Goal: Task Accomplishment & Management: Manage account settings

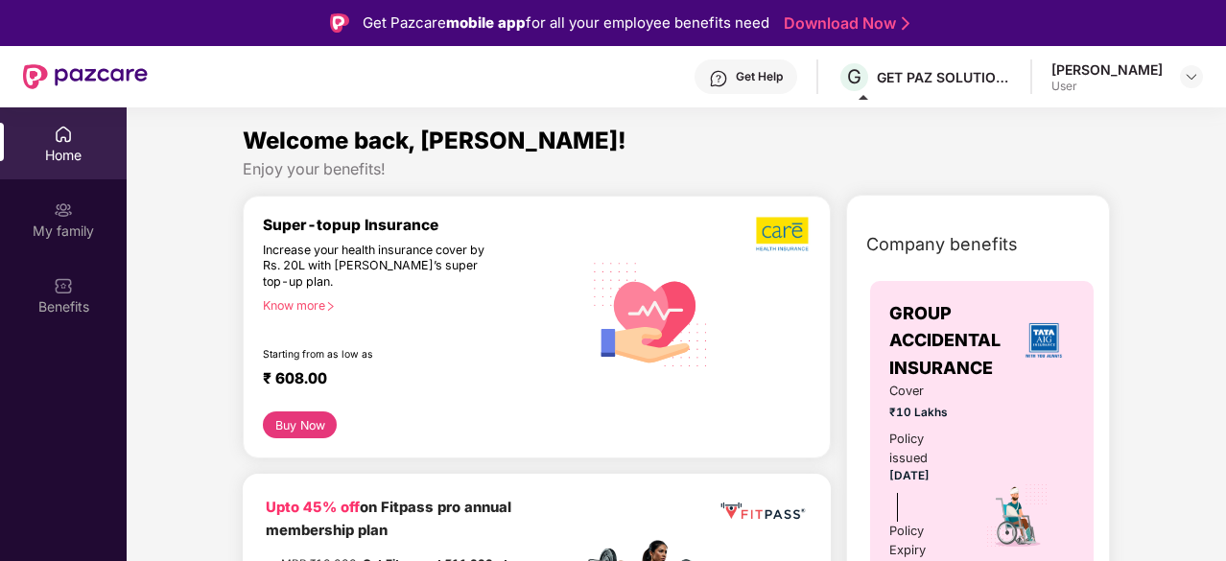
click at [1171, 72] on div "Preetam Thapa User" at bounding box center [1128, 77] width 152 height 34
click at [1185, 72] on img at bounding box center [1191, 76] width 15 height 15
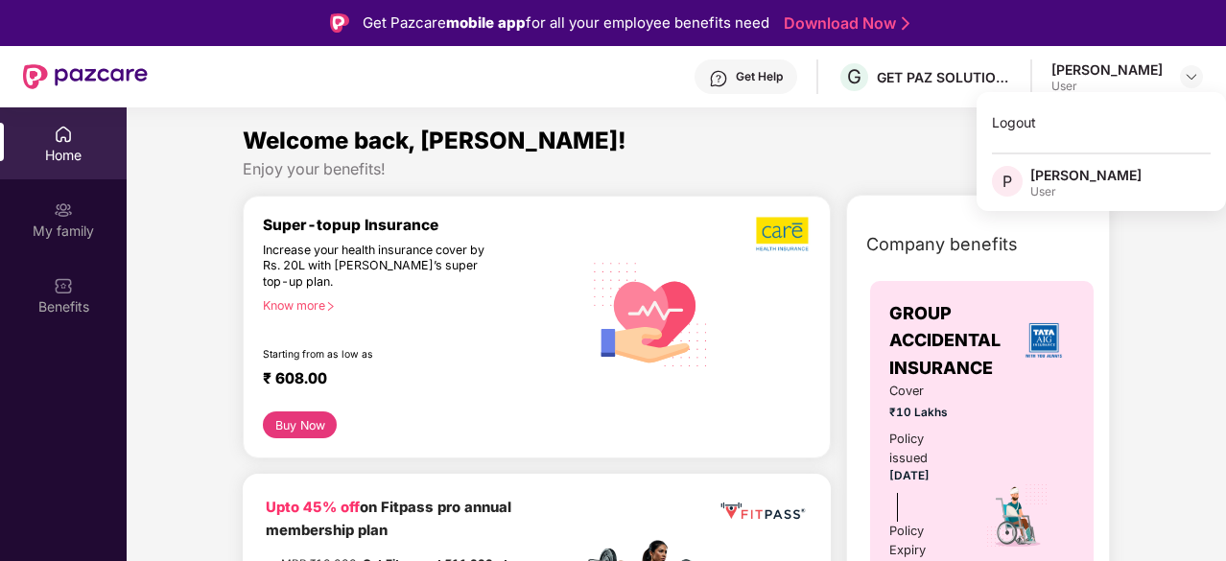
click at [64, 155] on div "Home" at bounding box center [63, 155] width 127 height 19
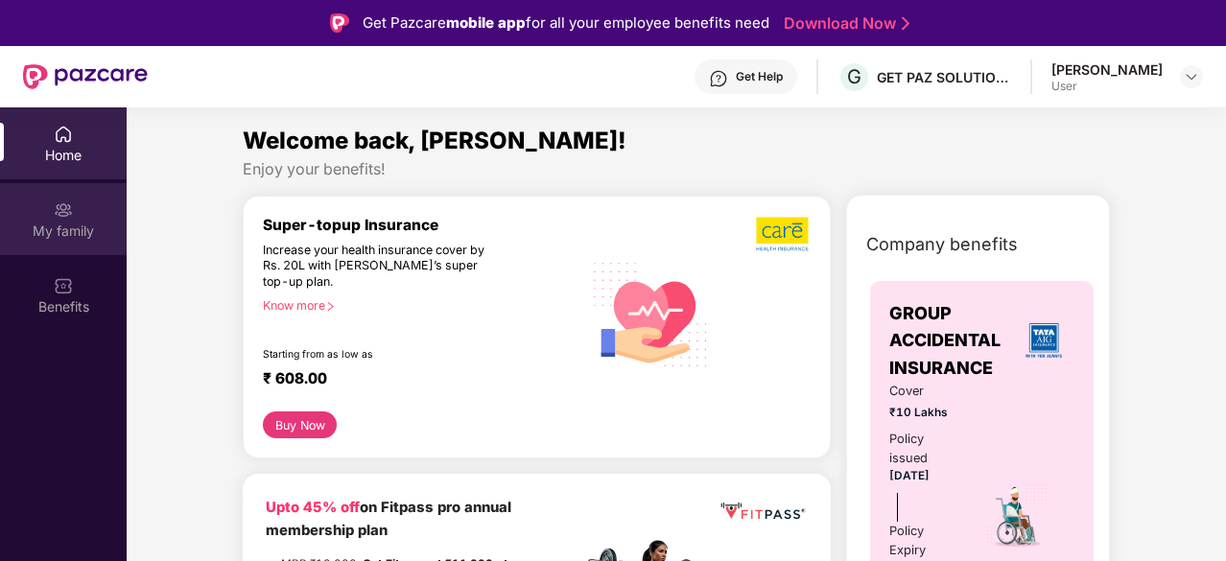
click at [77, 205] on div "My family" at bounding box center [63, 219] width 127 height 72
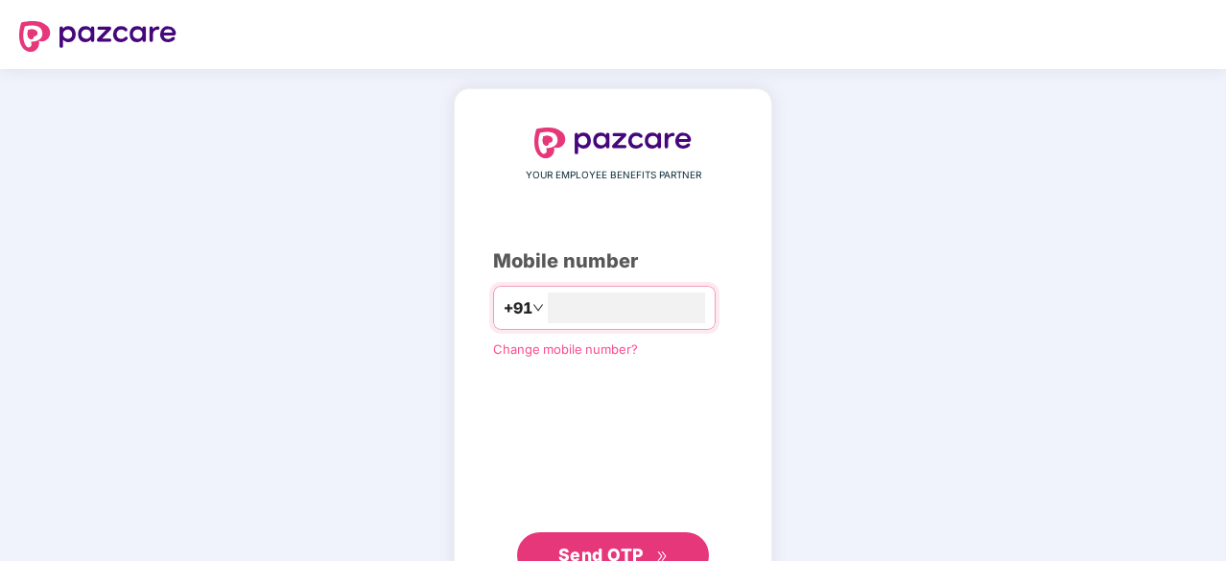
type input "**********"
click at [665, 549] on icon "double-right" at bounding box center [662, 555] width 12 height 12
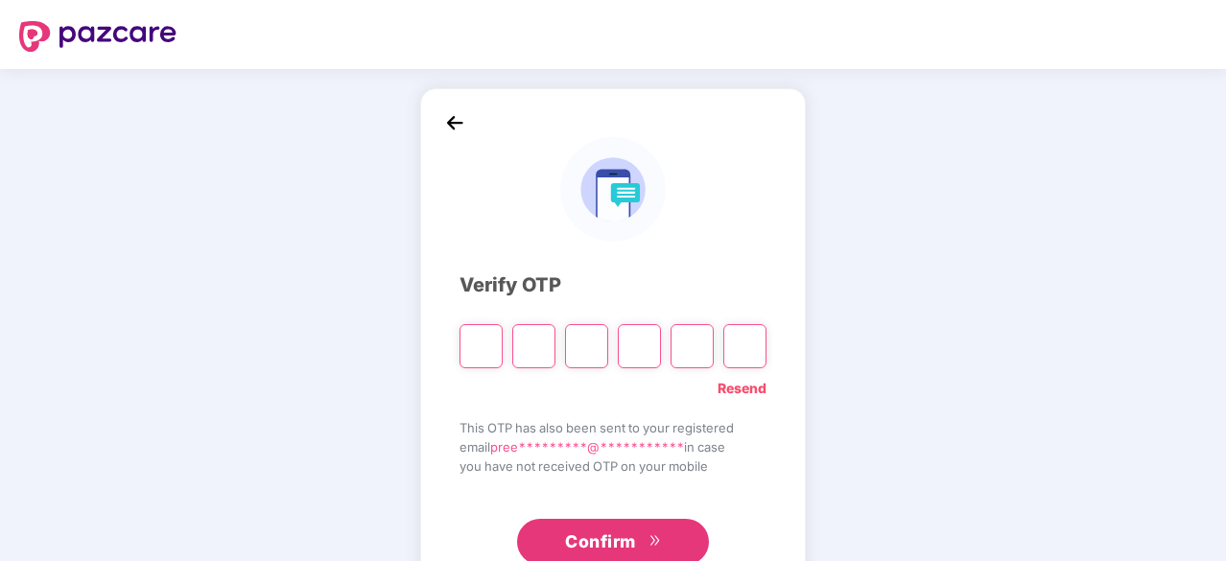
type input "*"
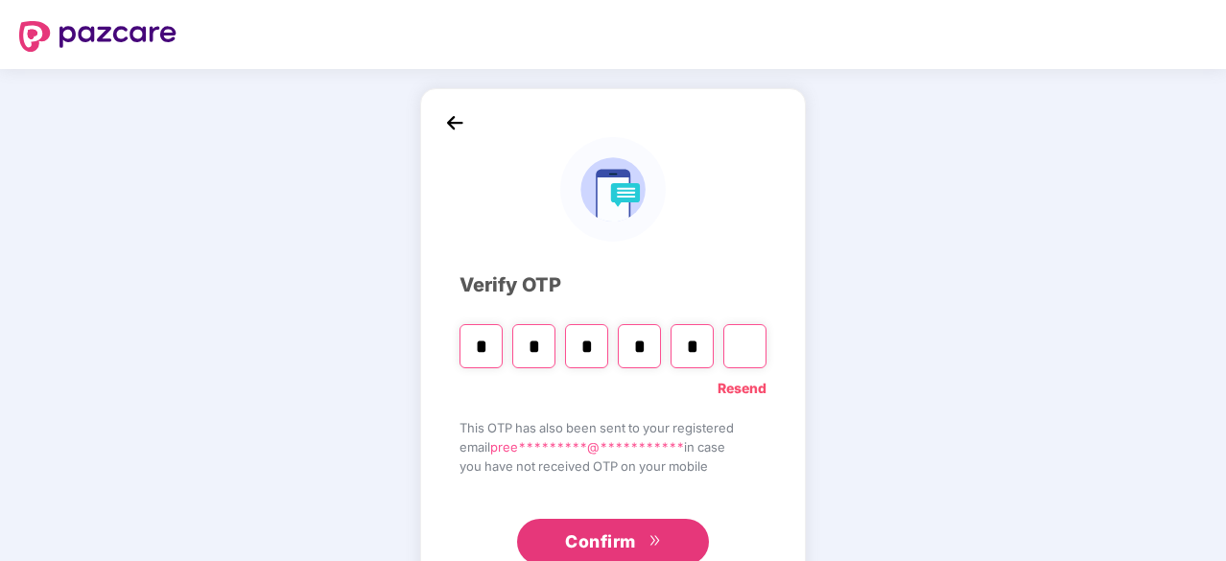
type input "*"
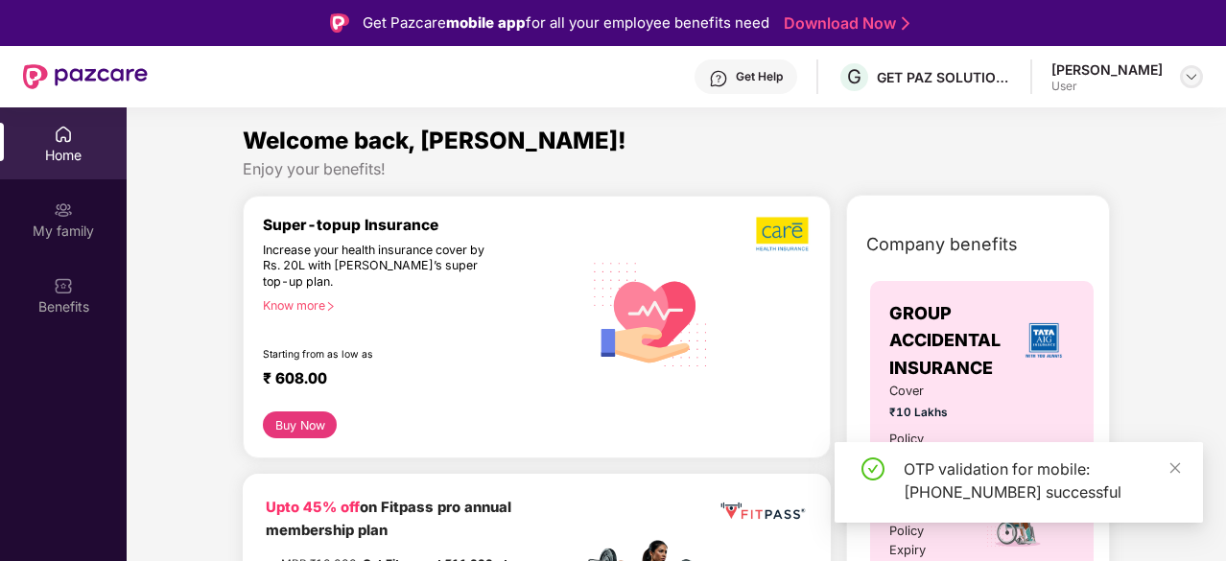
click at [1184, 76] on img at bounding box center [1191, 76] width 15 height 15
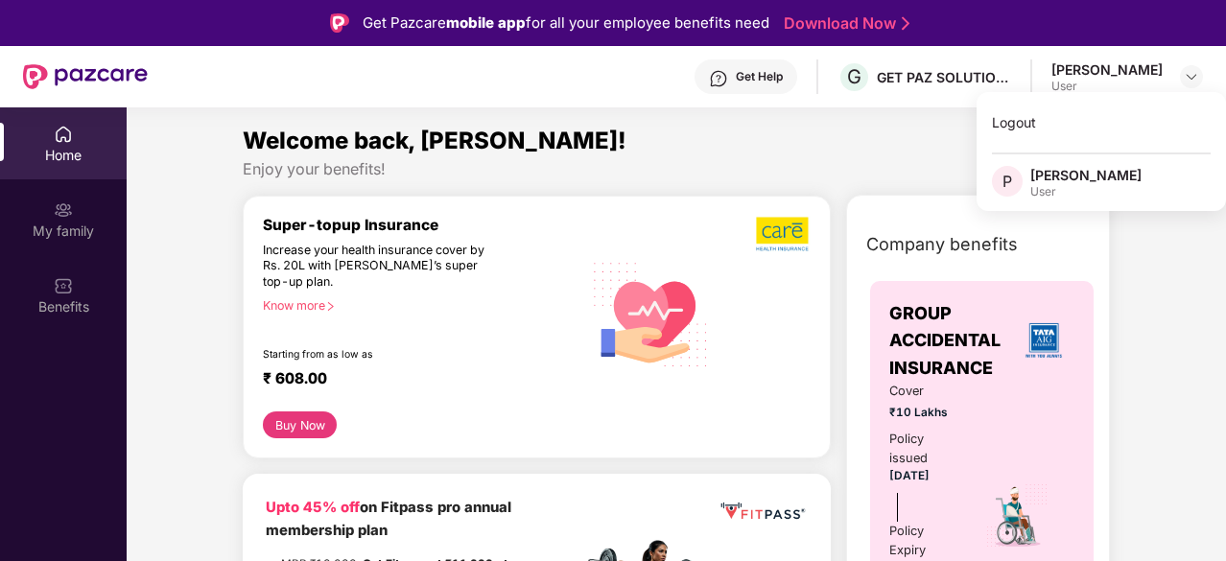
click at [749, 139] on div "Welcome back, Preetam!" at bounding box center [676, 141] width 867 height 36
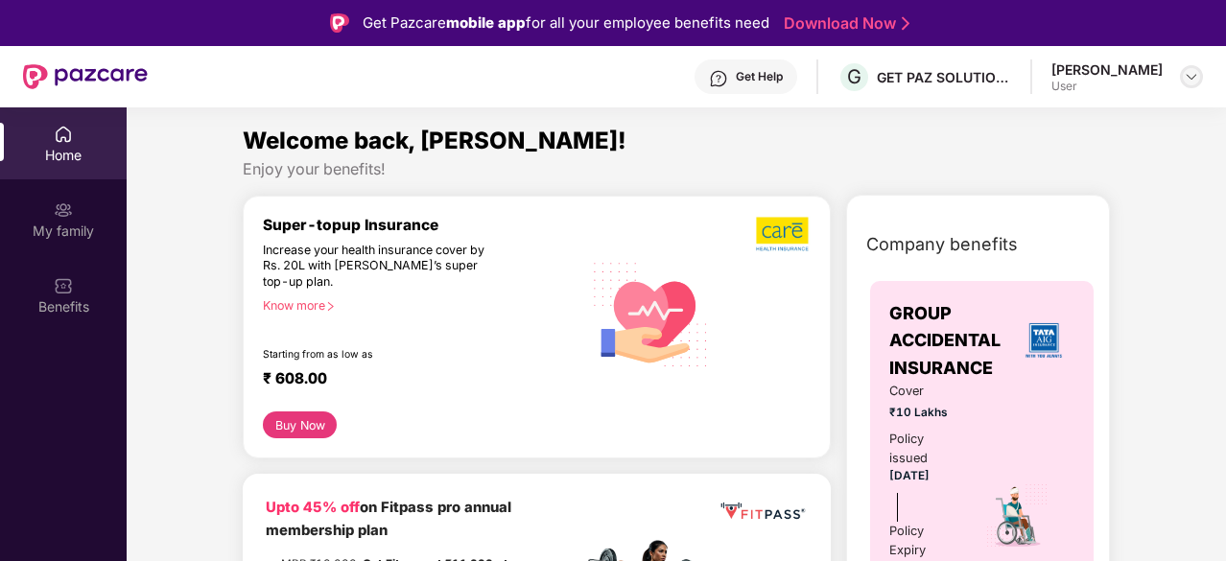
click at [1188, 82] on img at bounding box center [1191, 76] width 15 height 15
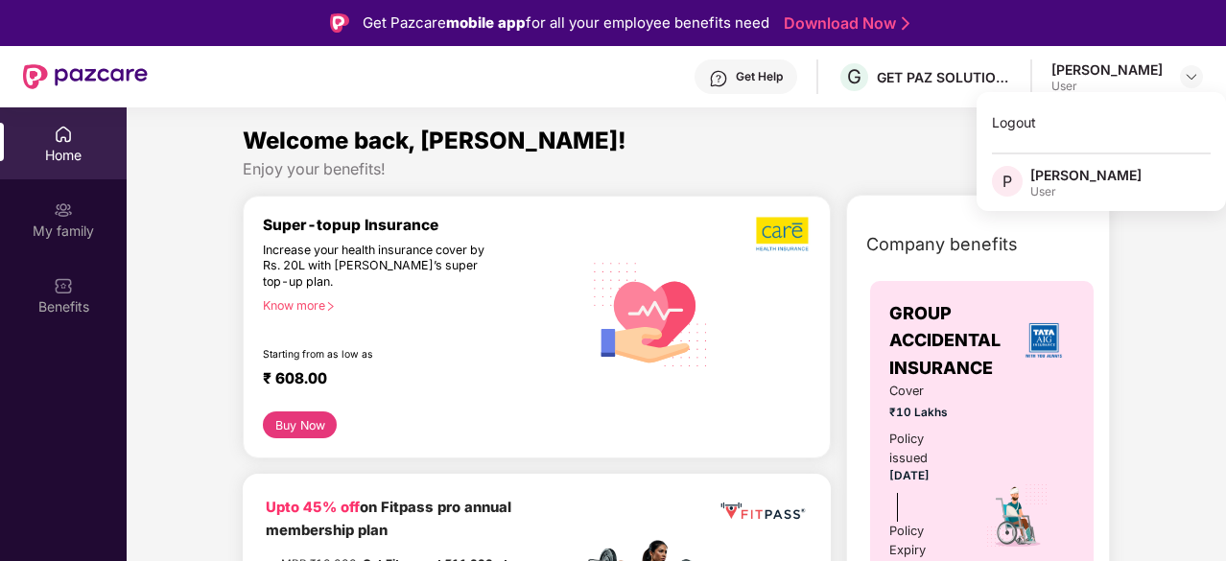
click at [766, 151] on div "Welcome back, Preetam!" at bounding box center [676, 141] width 867 height 36
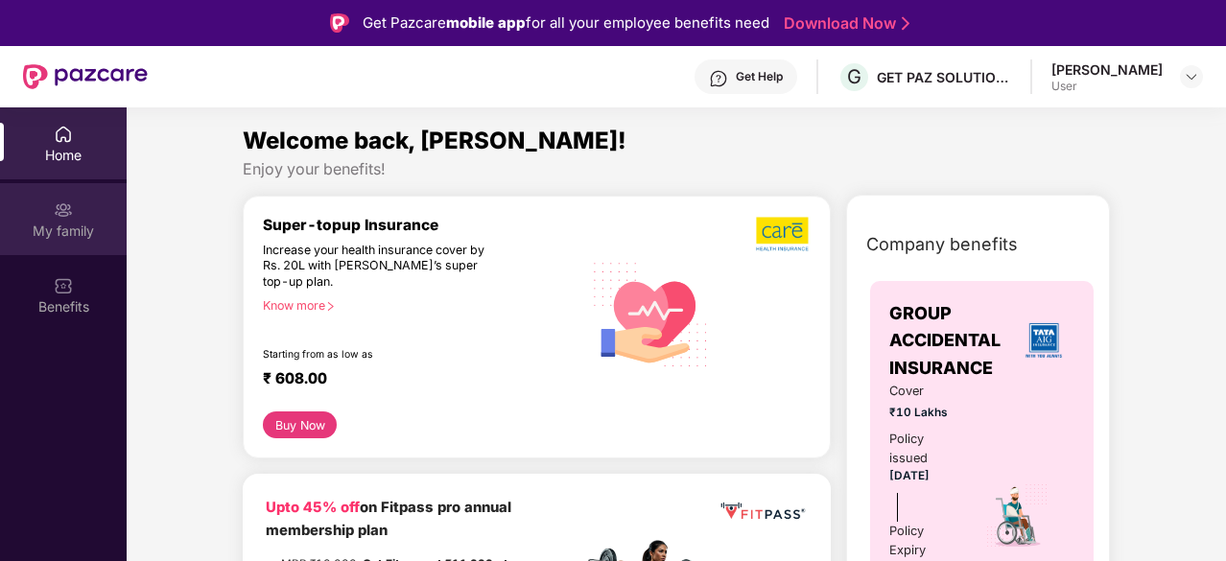
click at [64, 208] on img at bounding box center [63, 210] width 19 height 19
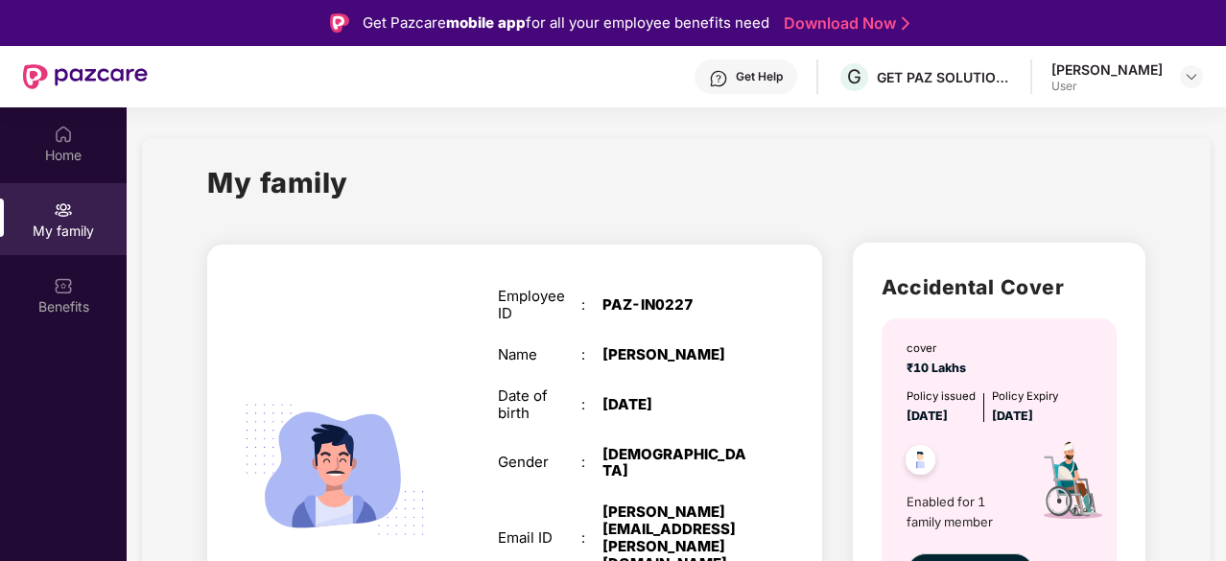
scroll to position [91, 0]
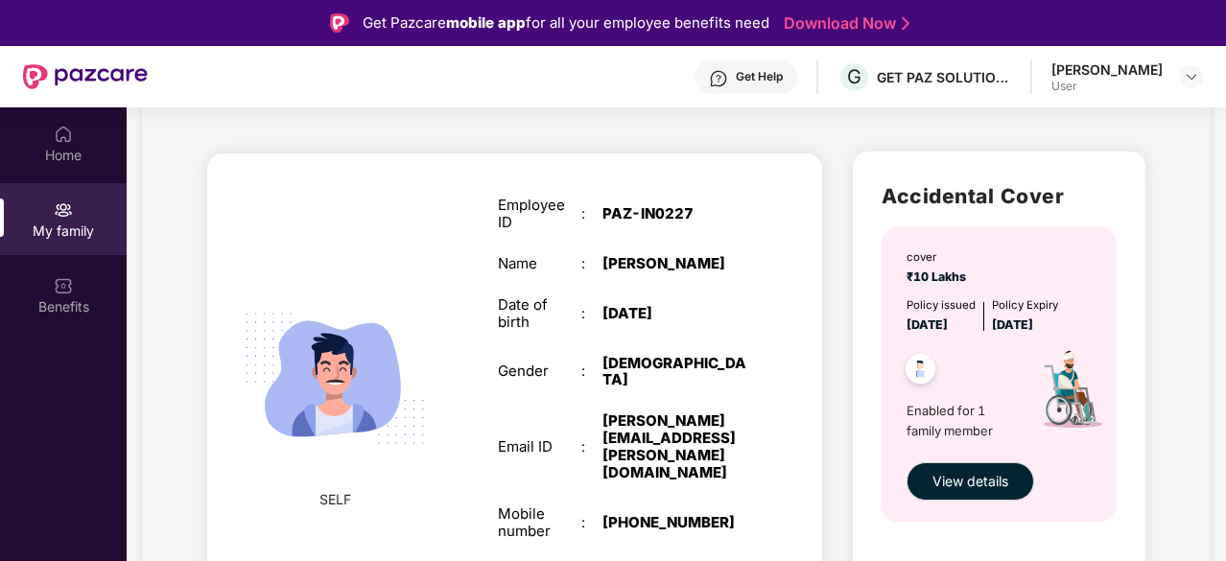
drag, startPoint x: 1107, startPoint y: 3, endPoint x: 677, endPoint y: 198, distance: 472.0
click at [677, 198] on div "Employee ID : PAZ-IN0227" at bounding box center [623, 214] width 250 height 35
click at [79, 132] on div "Home" at bounding box center [63, 143] width 127 height 72
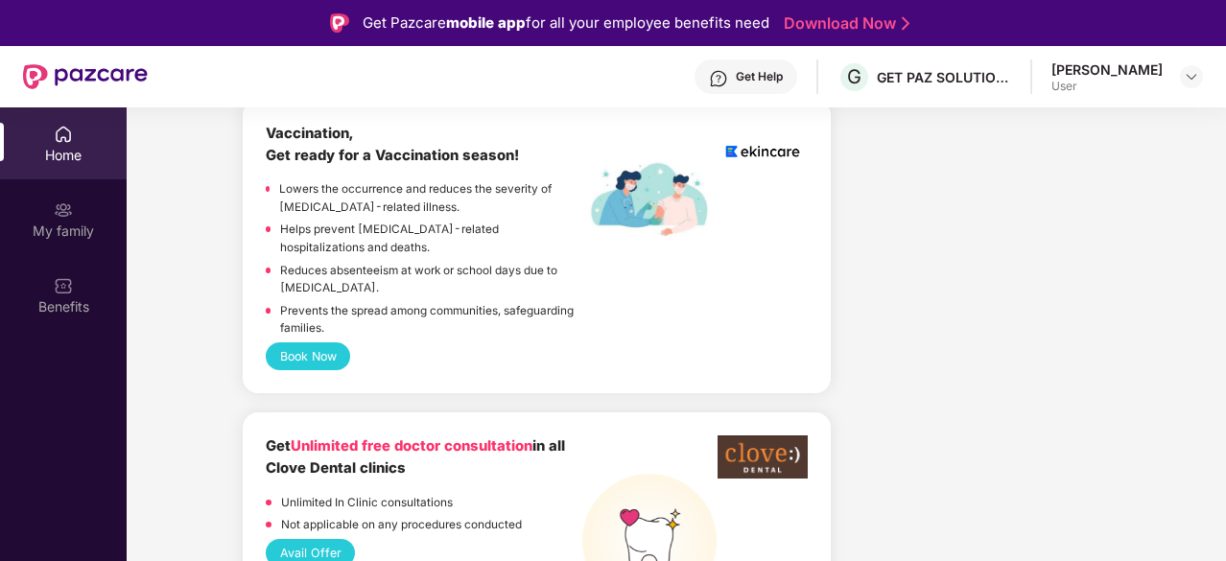
scroll to position [1616, 0]
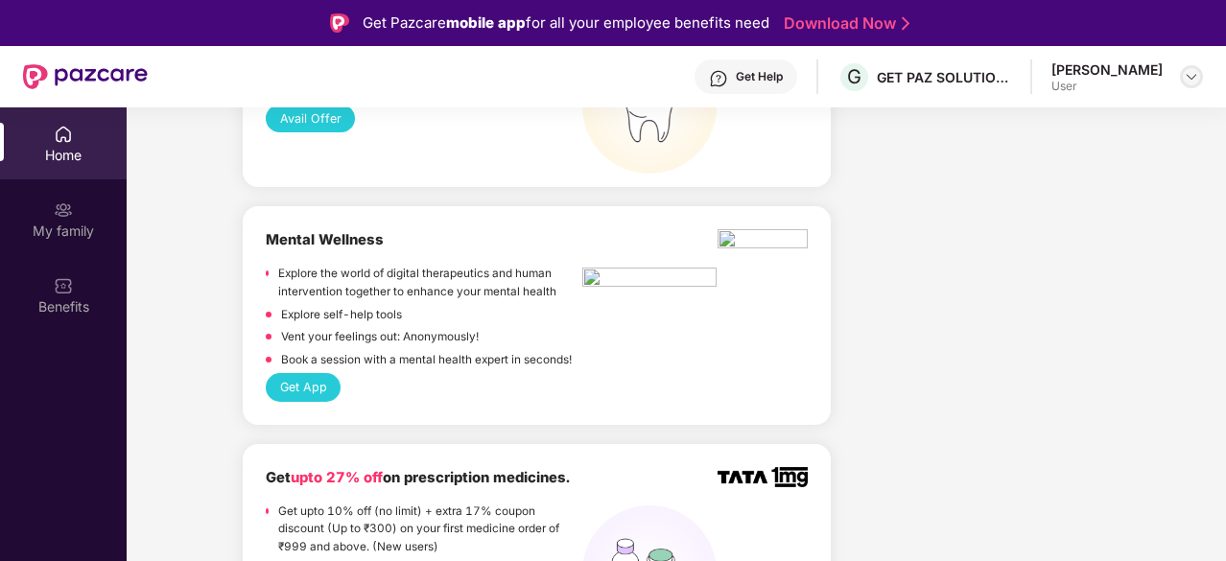
click at [1192, 73] on img at bounding box center [1191, 76] width 15 height 15
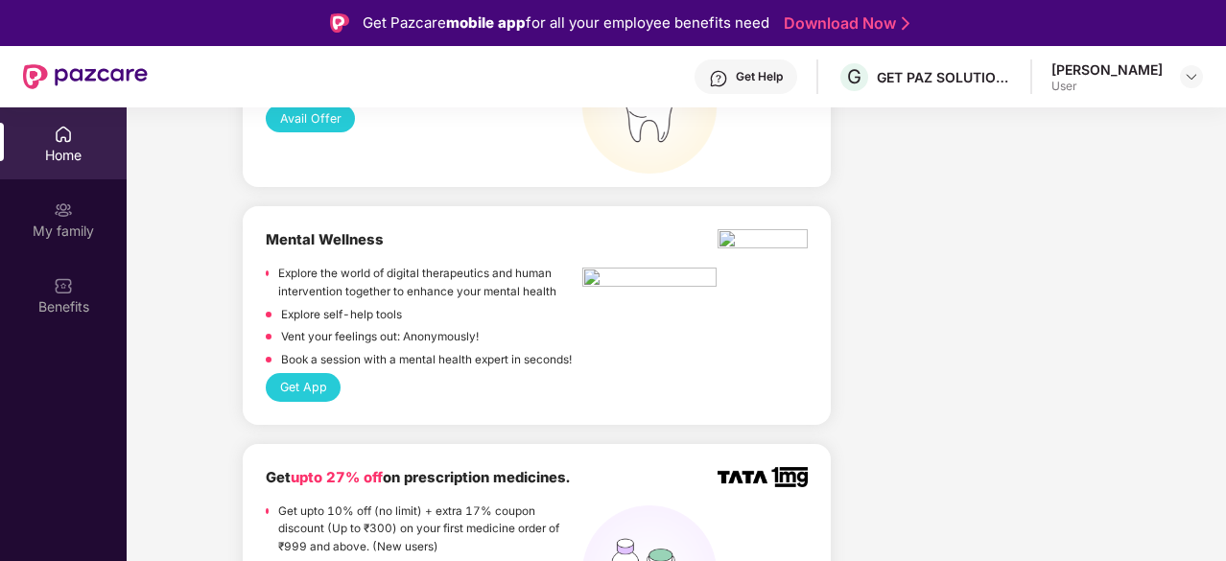
click at [800, 229] on div at bounding box center [763, 248] width 90 height 38
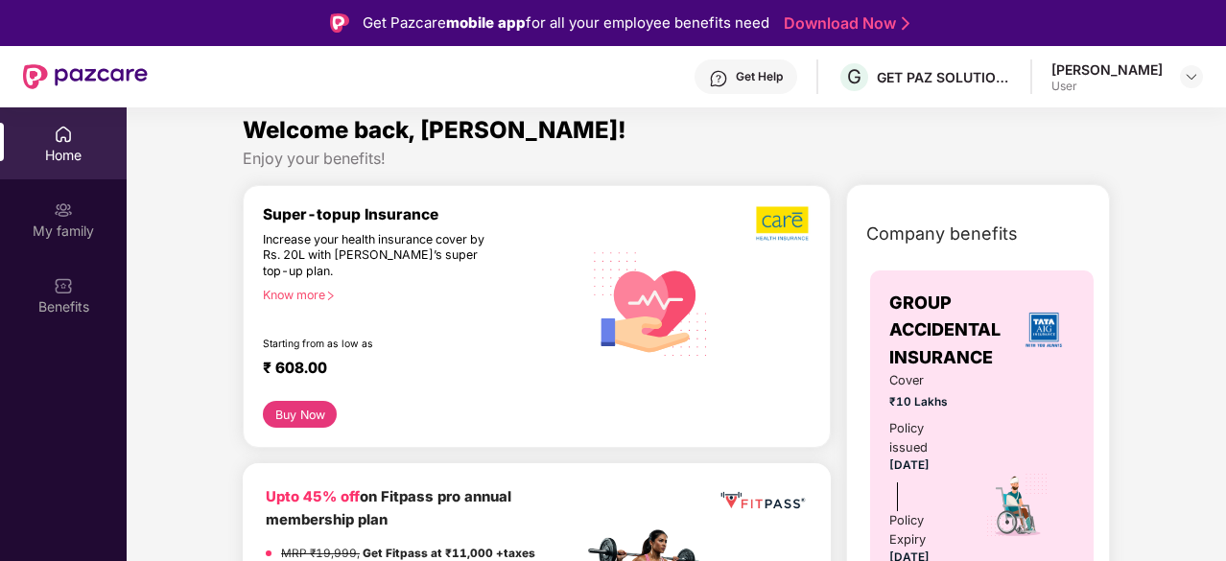
scroll to position [0, 0]
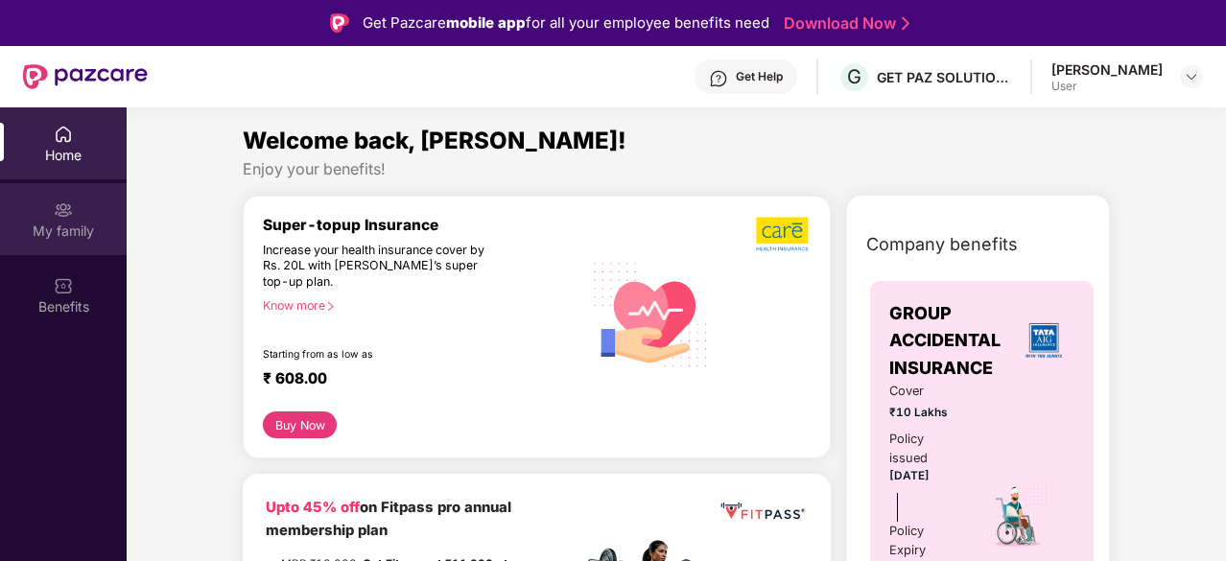
click at [29, 224] on div "My family" at bounding box center [63, 231] width 127 height 19
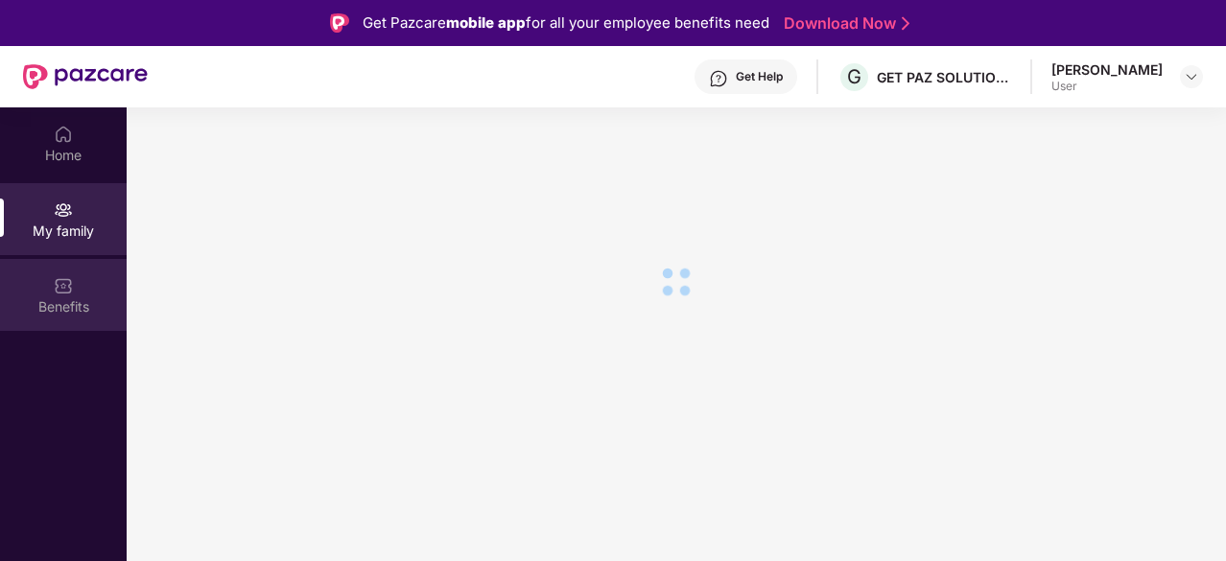
click at [79, 289] on div "Benefits" at bounding box center [63, 295] width 127 height 72
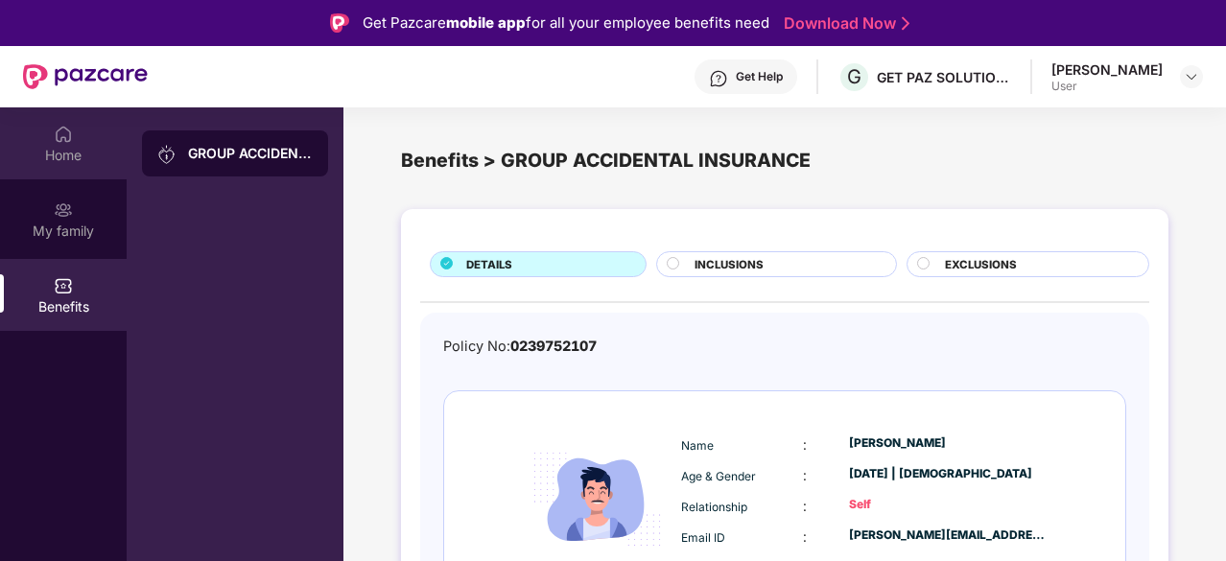
click at [50, 158] on div "Home" at bounding box center [63, 155] width 127 height 19
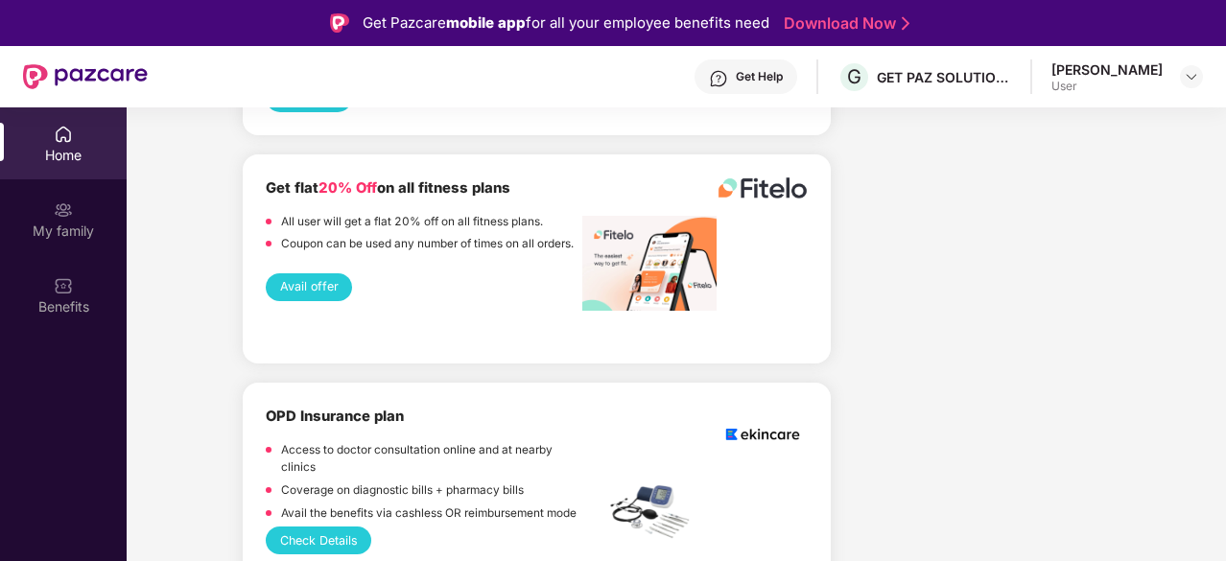
scroll to position [6147, 0]
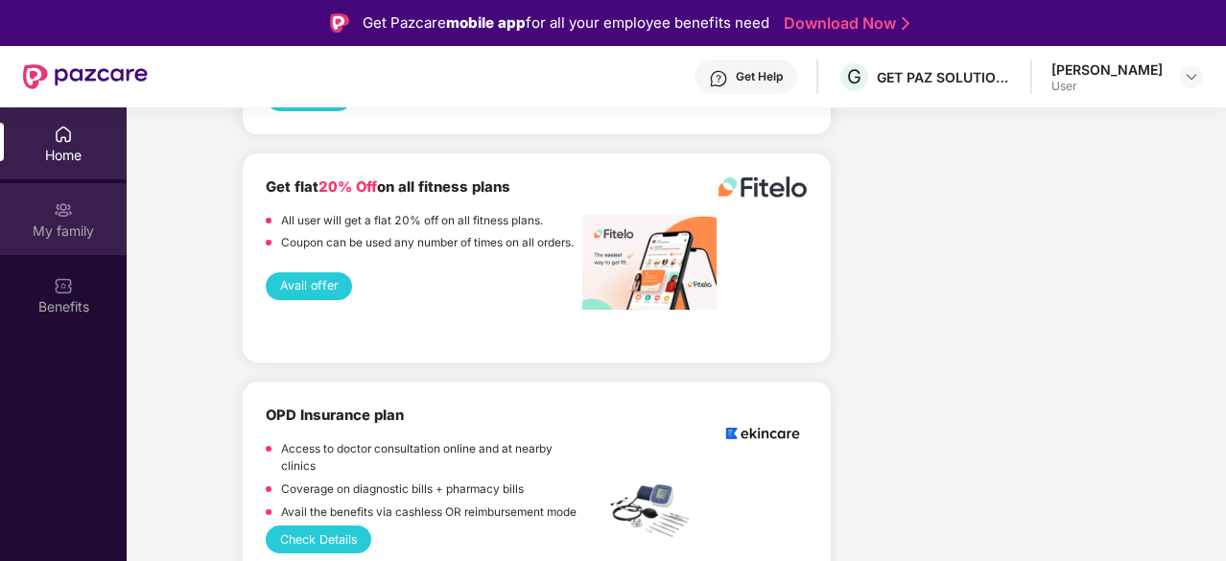
click at [107, 237] on div "My family" at bounding box center [63, 231] width 127 height 19
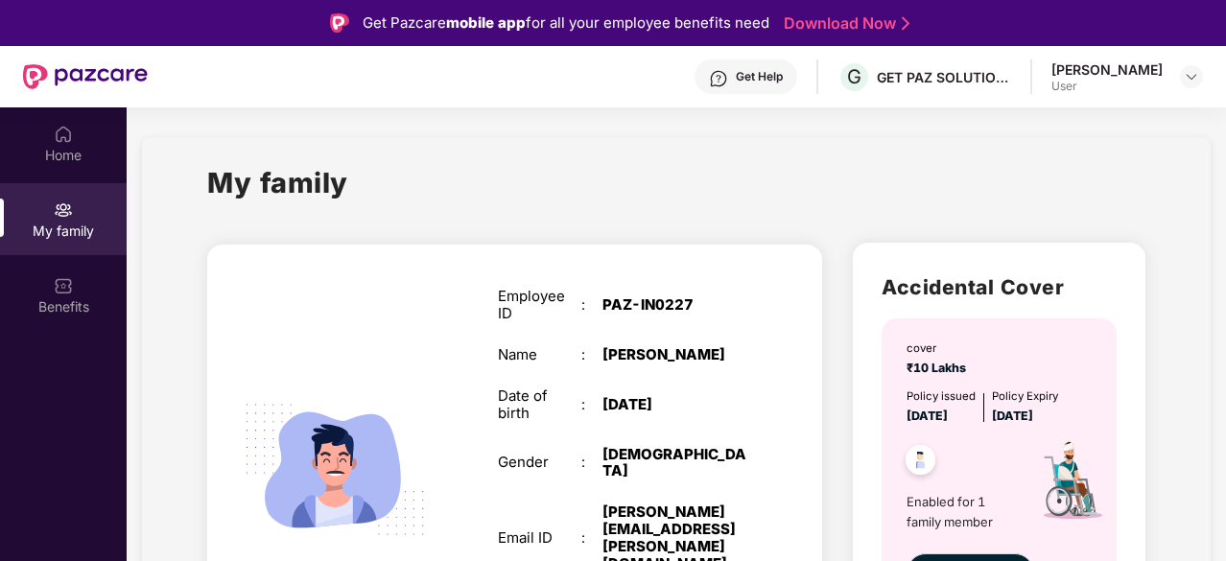
scroll to position [91, 0]
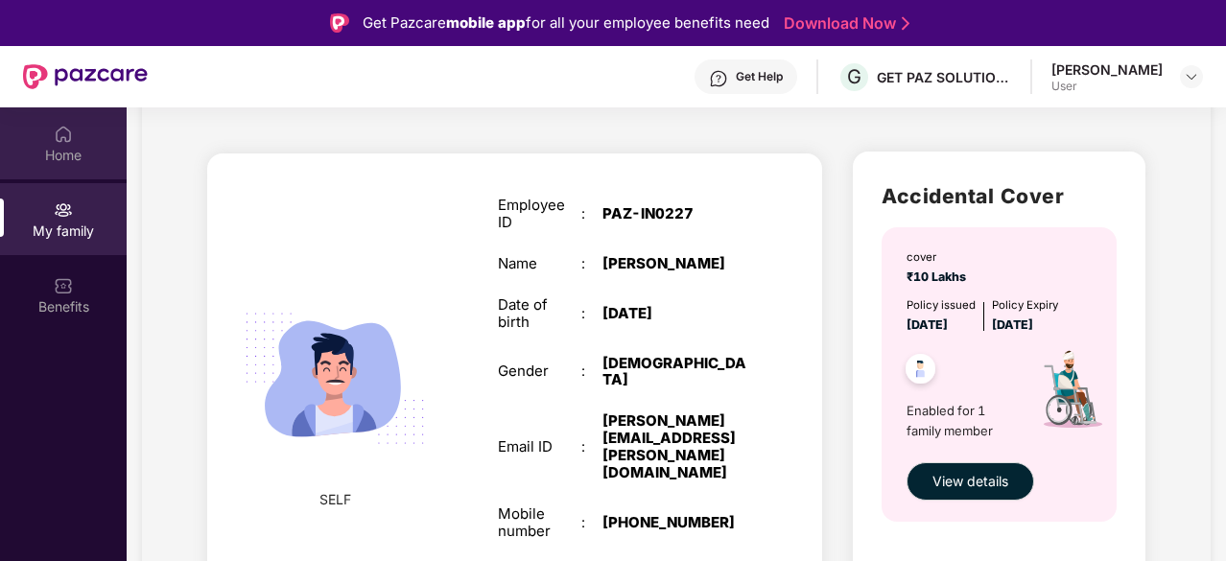
click at [56, 123] on div at bounding box center [63, 132] width 19 height 19
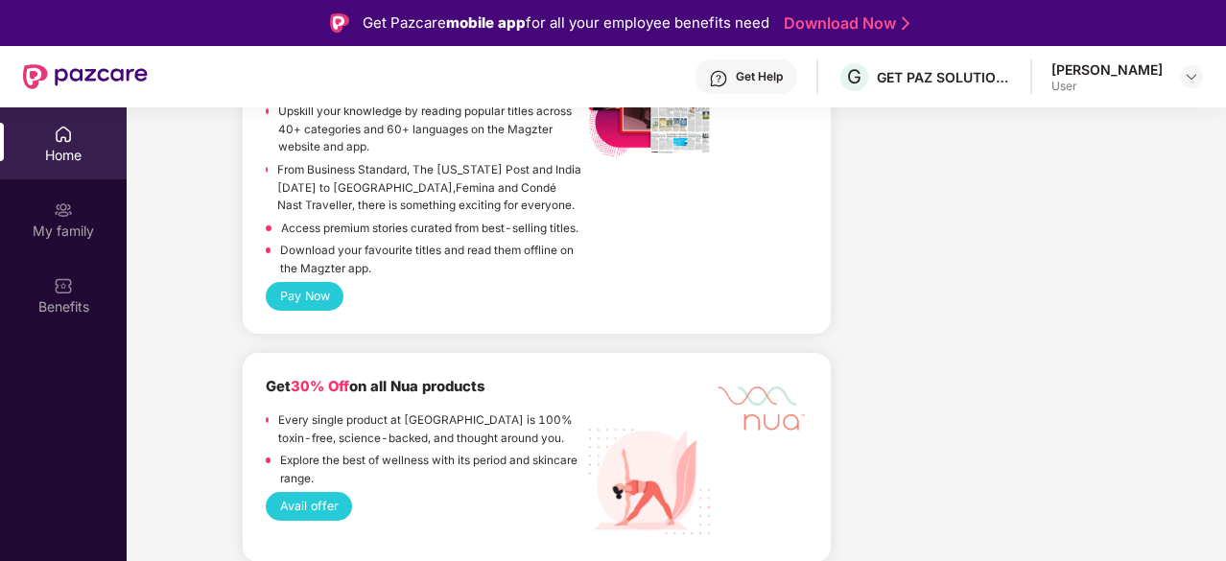
scroll to position [5307, 0]
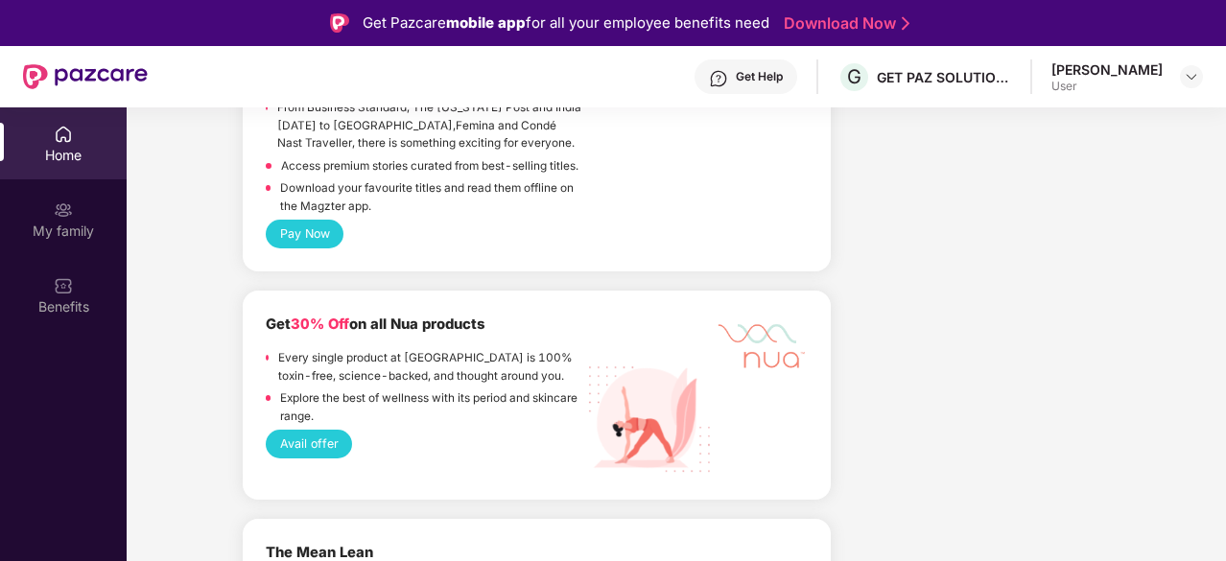
drag, startPoint x: 276, startPoint y: 28, endPoint x: 1000, endPoint y: 245, distance: 755.4
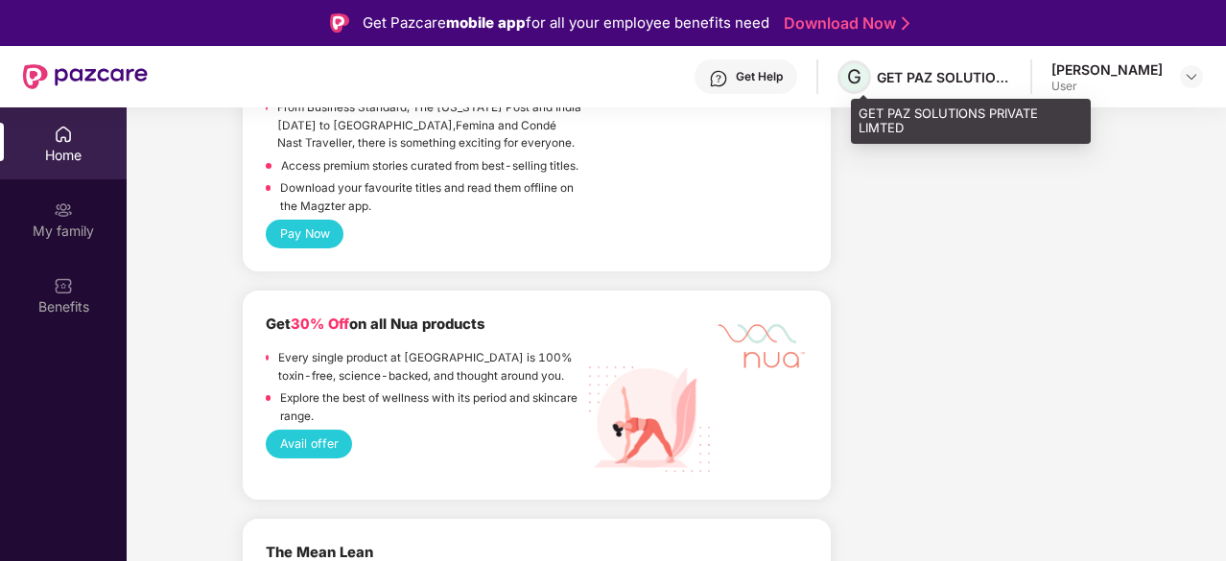
click at [871, 72] on span "G" at bounding box center [855, 77] width 34 height 34
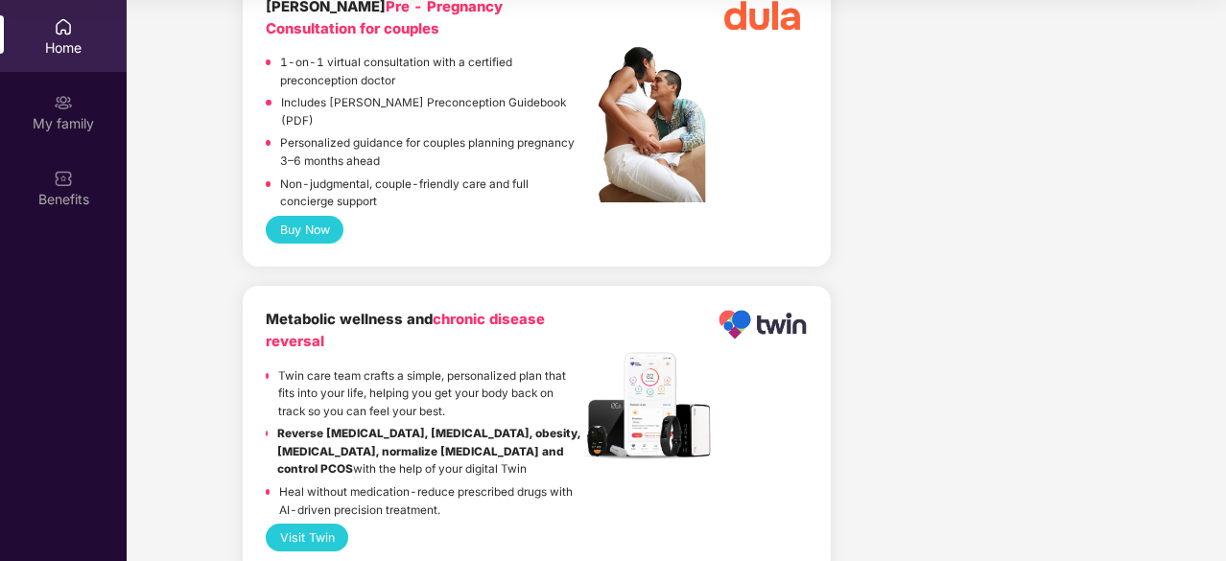
scroll to position [0, 0]
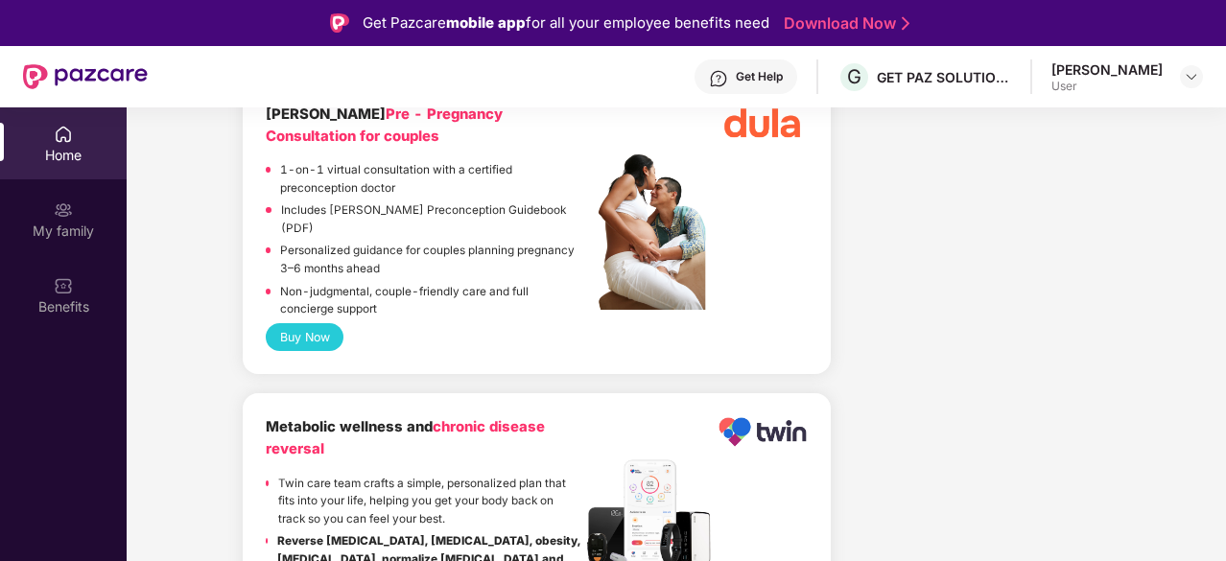
click at [51, 131] on div "Home" at bounding box center [63, 143] width 127 height 72
click at [1190, 88] on div "Preetam Thapa User" at bounding box center [1128, 77] width 152 height 34
click at [1196, 64] on div "Preetam Thapa User" at bounding box center [1128, 77] width 152 height 34
click at [1194, 78] on img at bounding box center [1191, 76] width 15 height 15
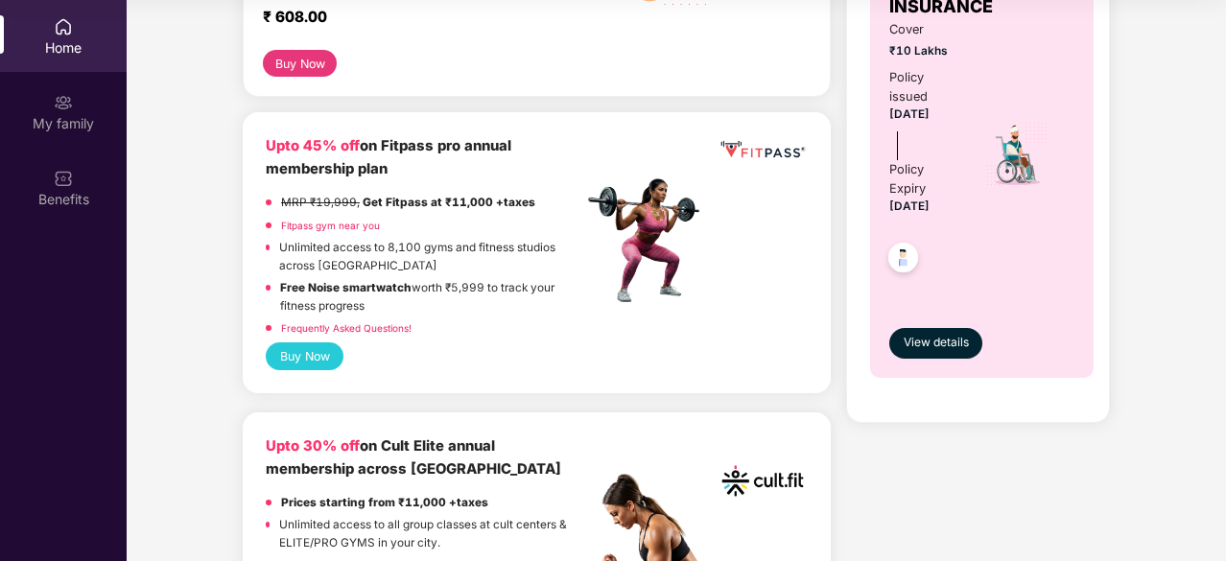
scroll to position [255, 0]
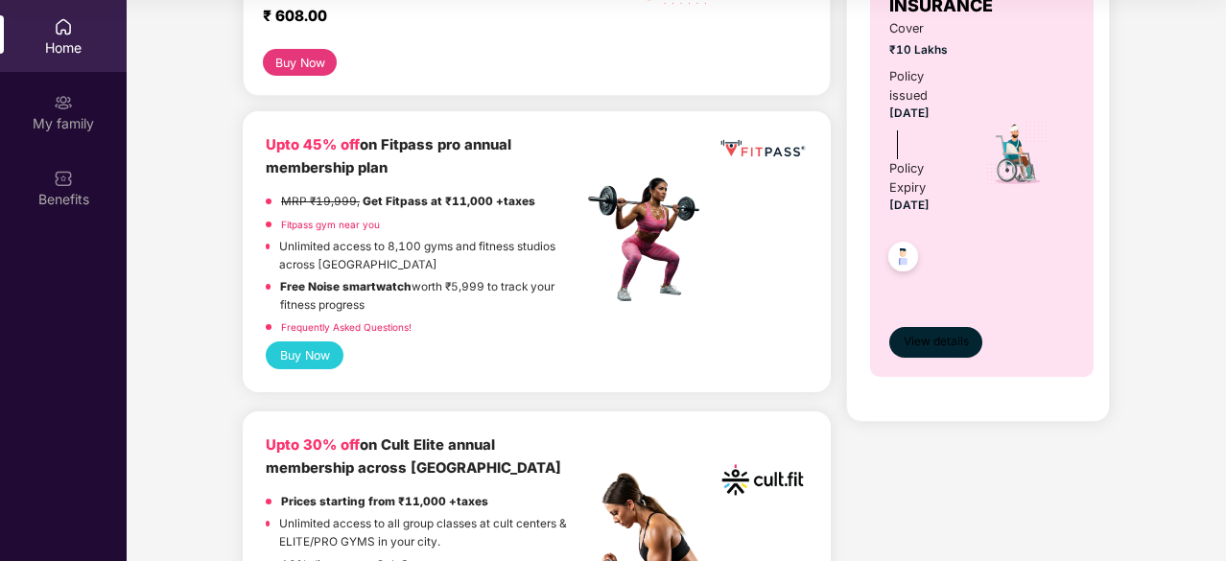
click at [933, 330] on button "View details" at bounding box center [936, 342] width 93 height 31
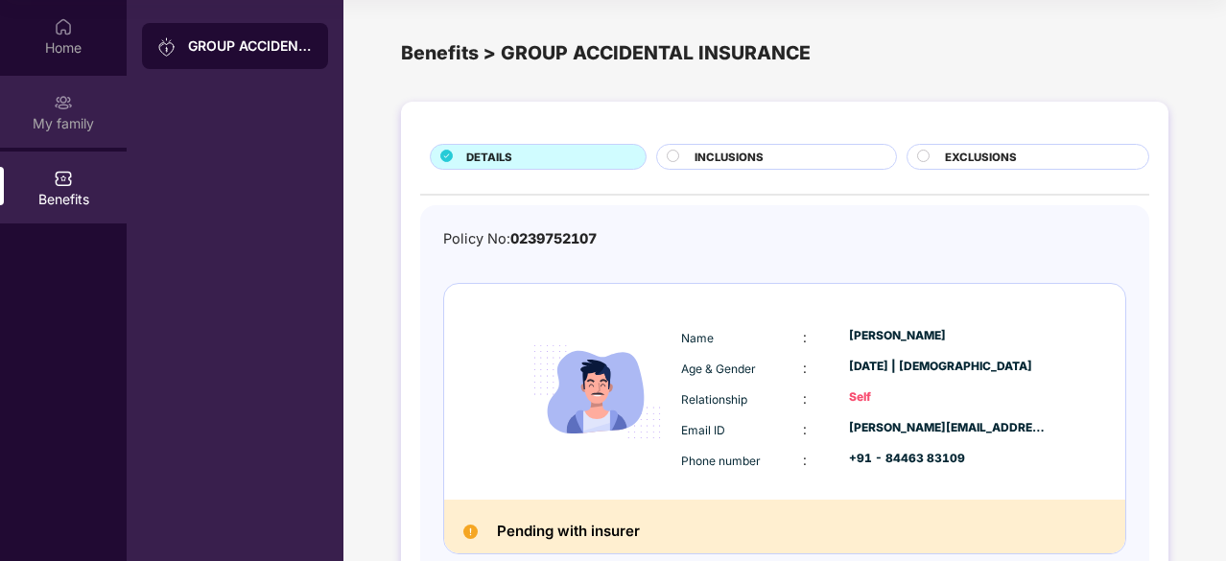
click at [75, 80] on div "My family" at bounding box center [63, 112] width 127 height 72
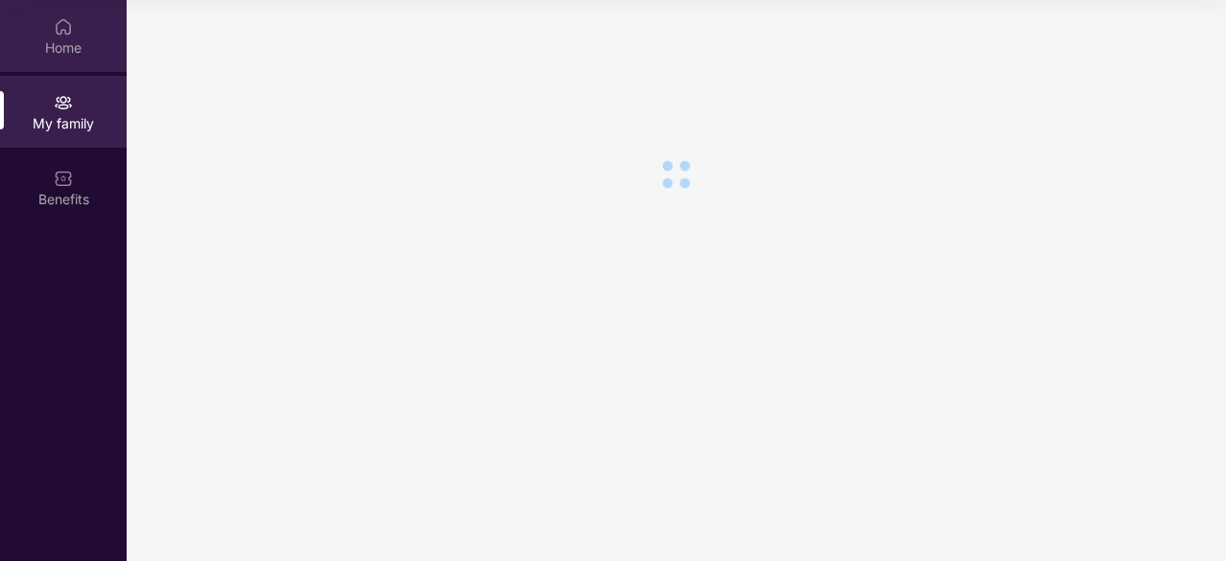
click at [55, 32] on img at bounding box center [63, 26] width 19 height 19
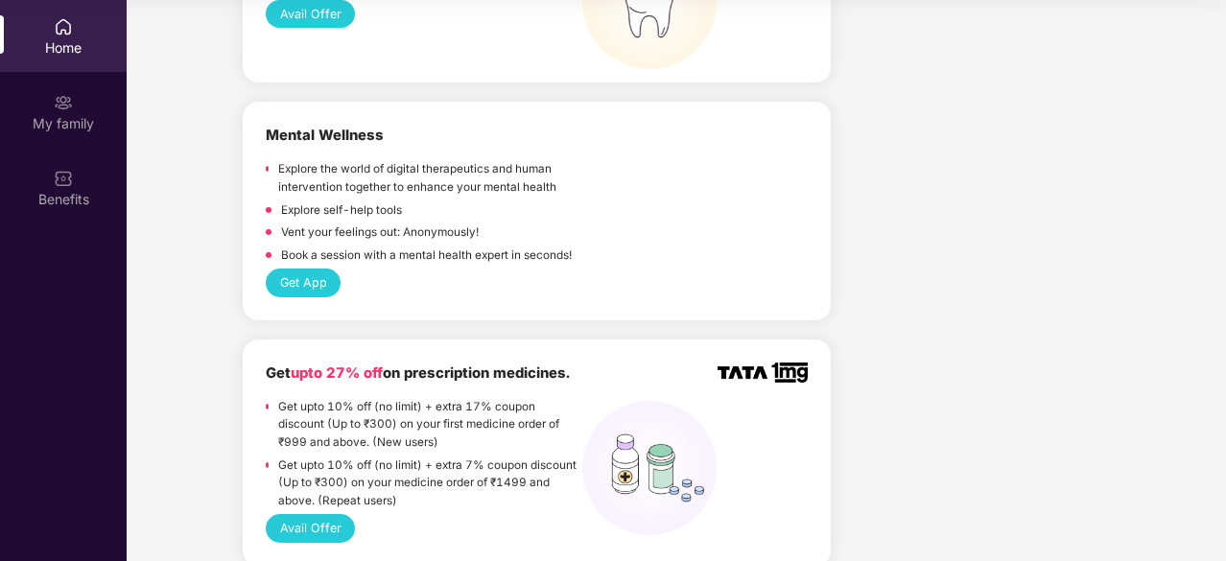
scroll to position [1907, 0]
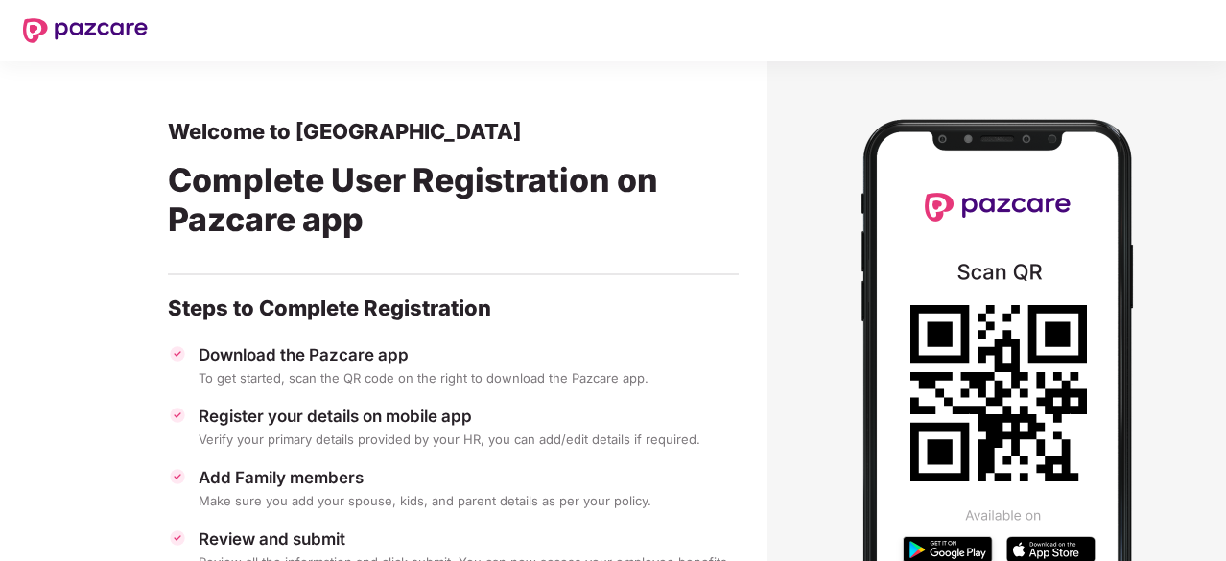
scroll to position [159, 0]
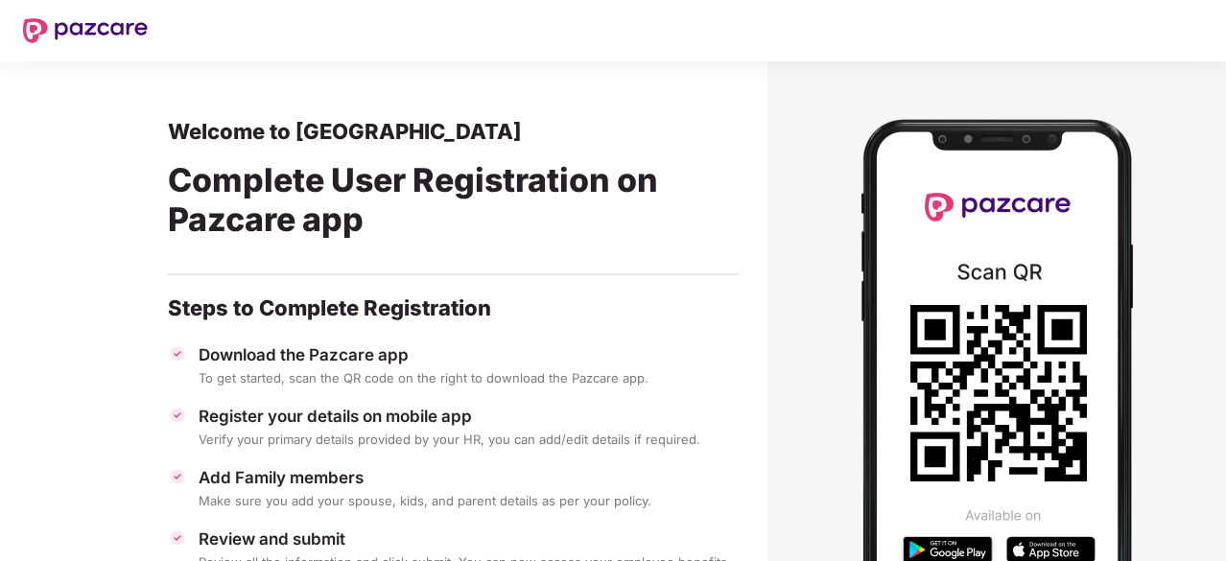
scroll to position [159, 0]
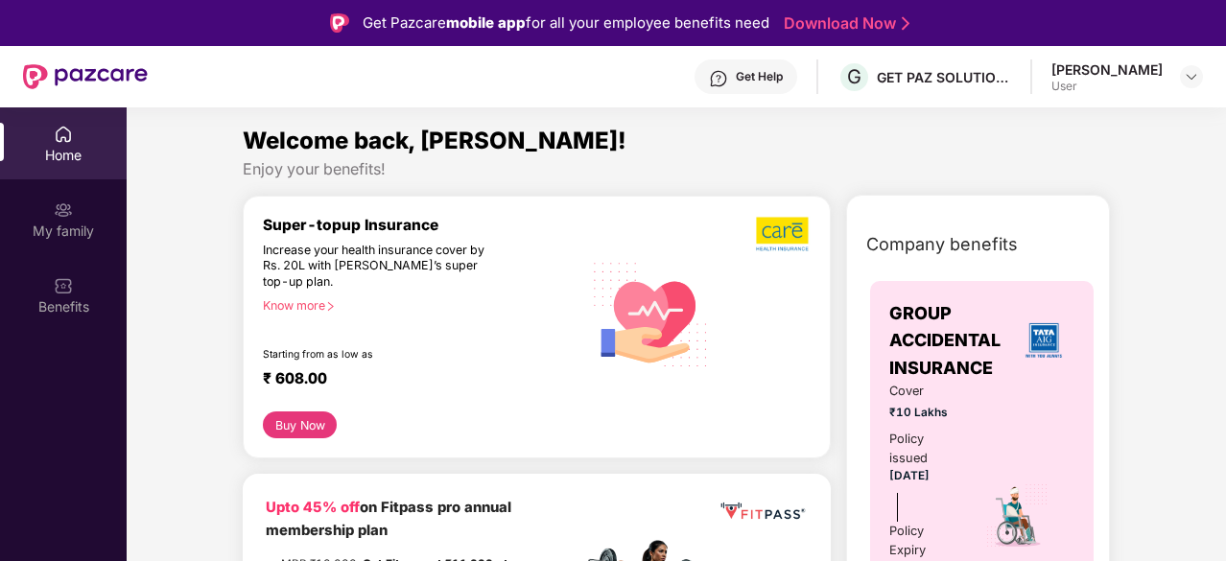
click at [1176, 78] on div "[PERSON_NAME] User" at bounding box center [1128, 77] width 152 height 34
click at [1197, 73] on img at bounding box center [1191, 76] width 15 height 15
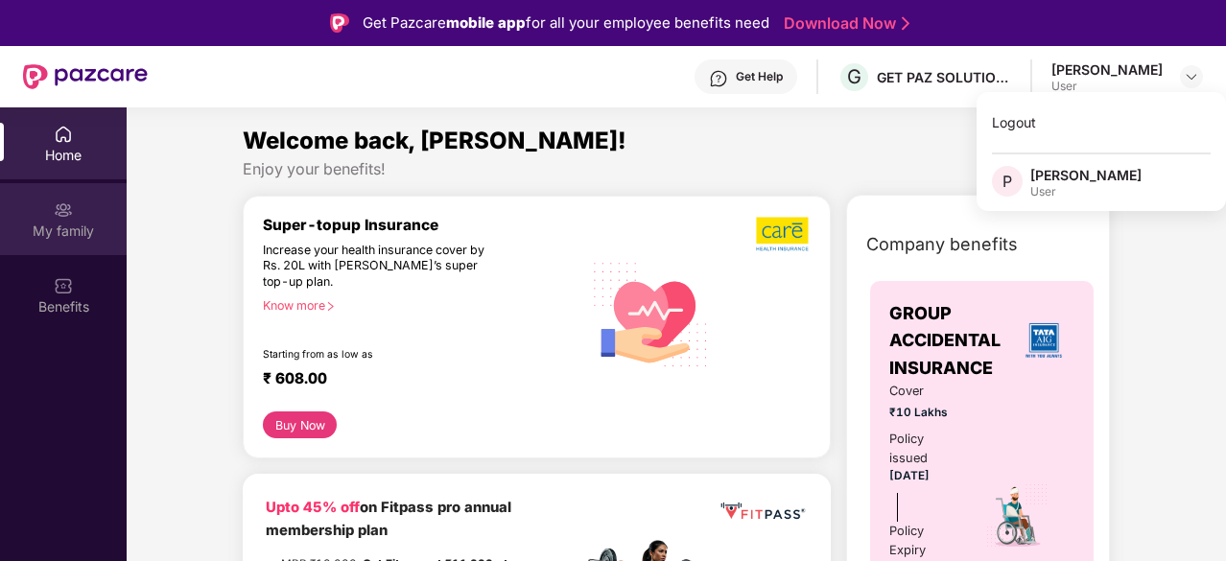
click at [47, 208] on div "My family" at bounding box center [63, 219] width 127 height 72
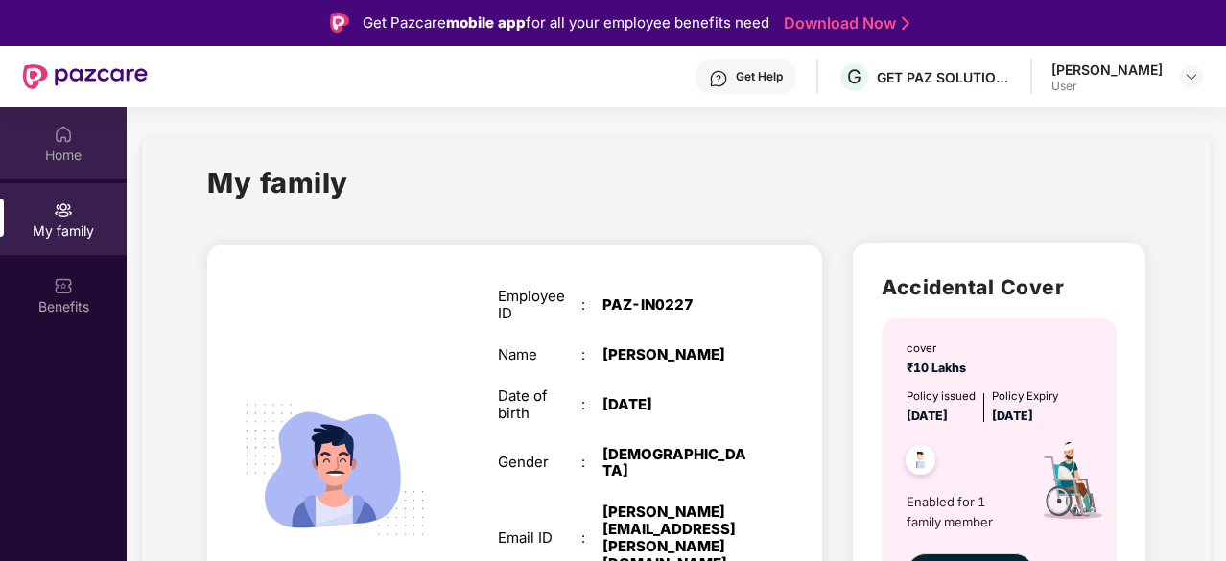
click at [39, 159] on div "Home" at bounding box center [63, 155] width 127 height 19
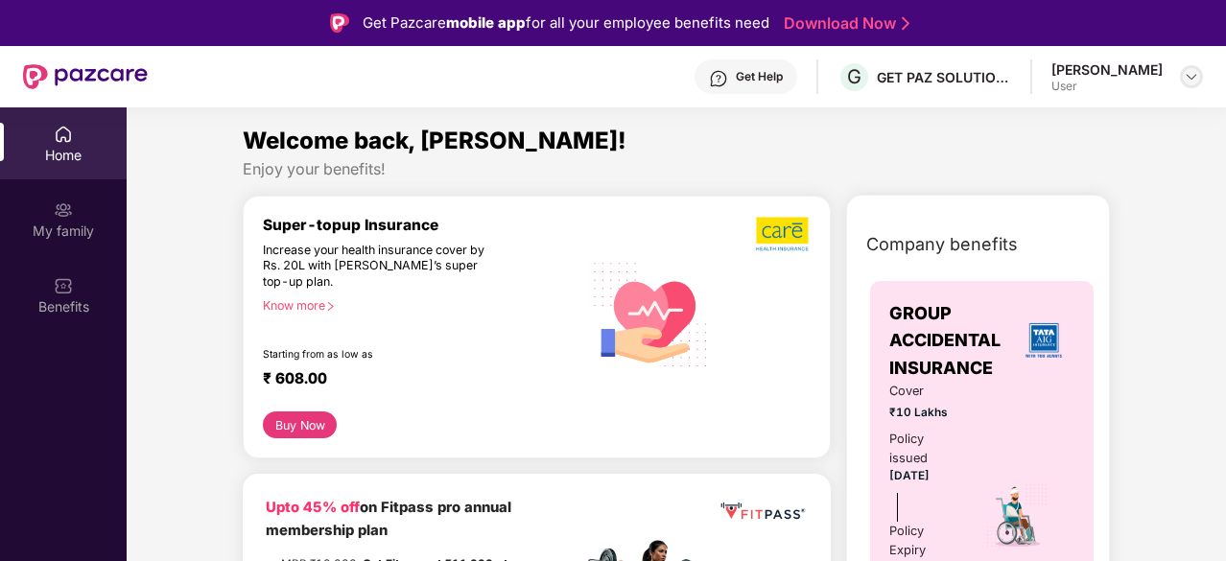
click at [1196, 83] on img at bounding box center [1191, 76] width 15 height 15
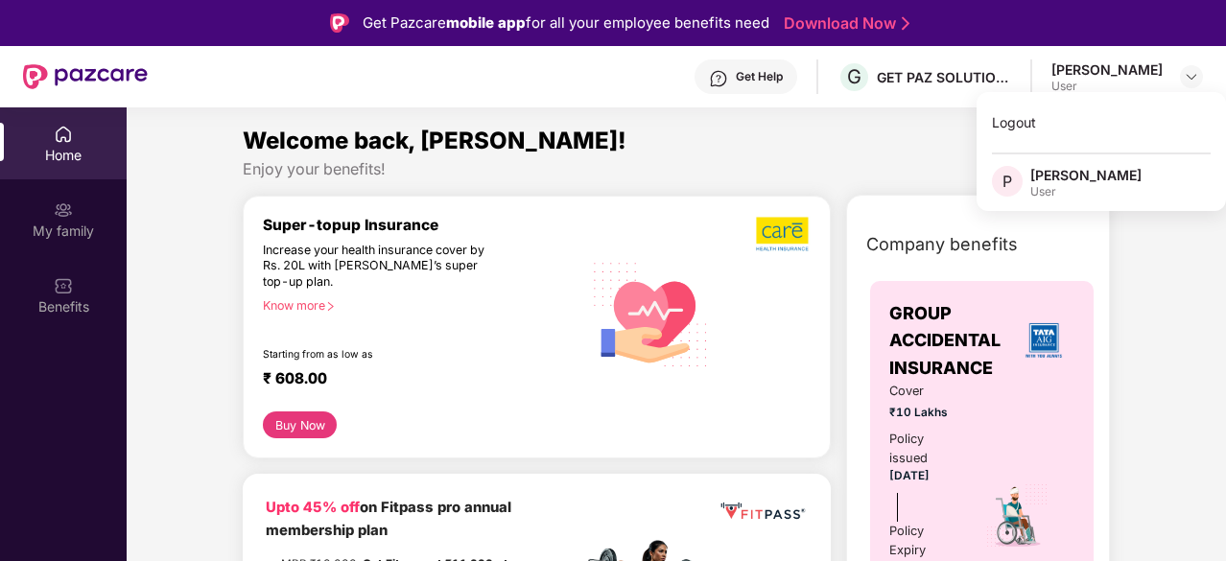
click at [745, 160] on div "Enjoy your benefits!" at bounding box center [676, 169] width 867 height 20
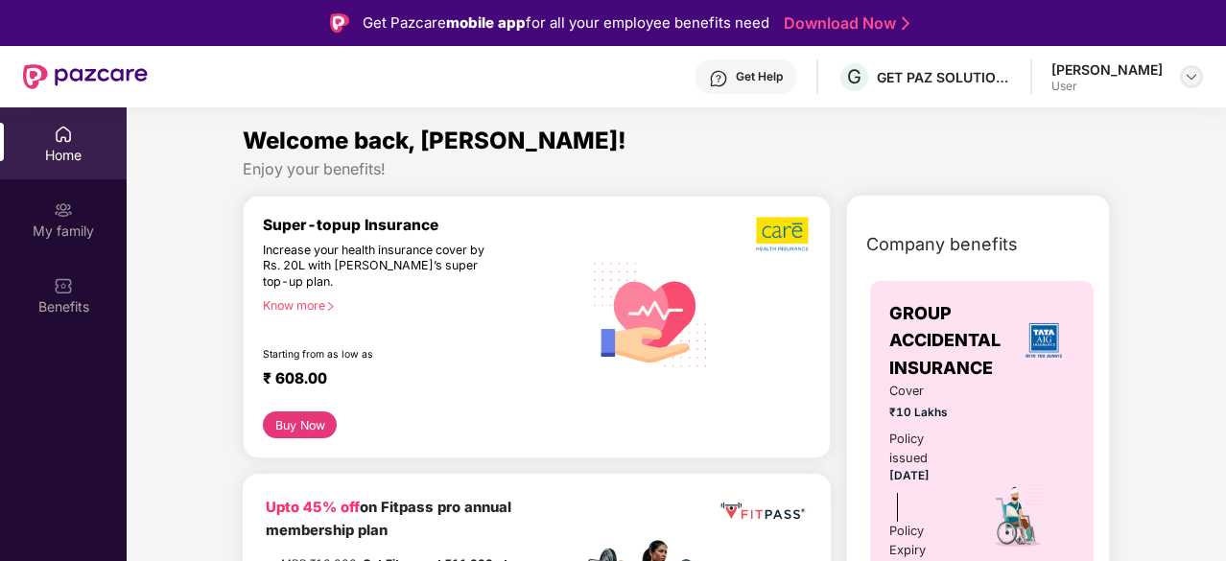
click at [1199, 76] on img at bounding box center [1191, 76] width 15 height 15
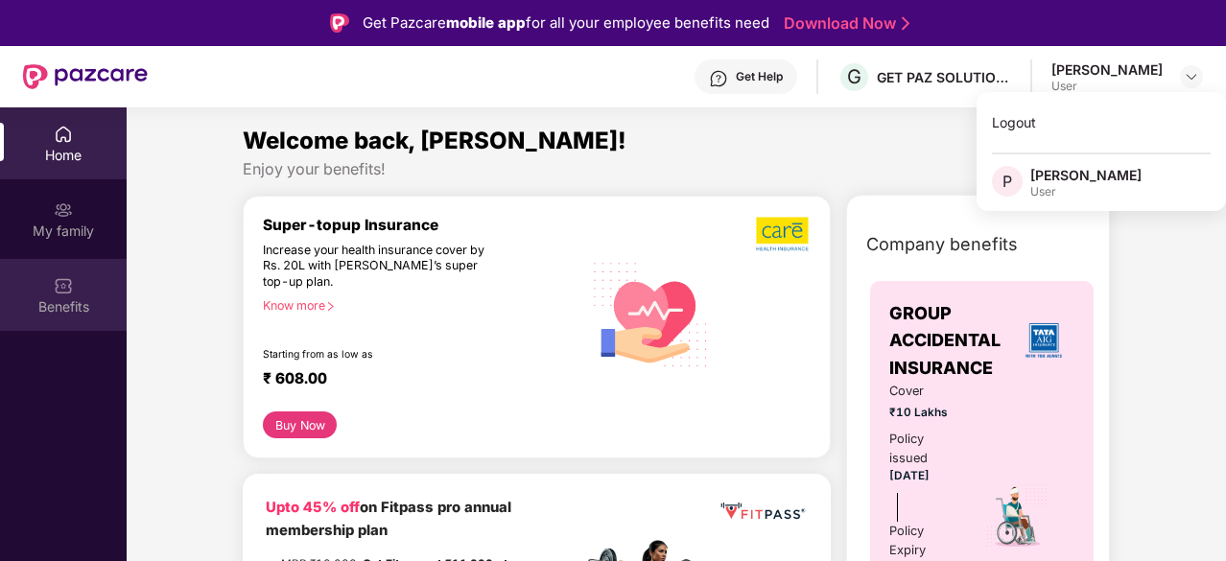
click at [90, 288] on div "Benefits" at bounding box center [63, 295] width 127 height 72
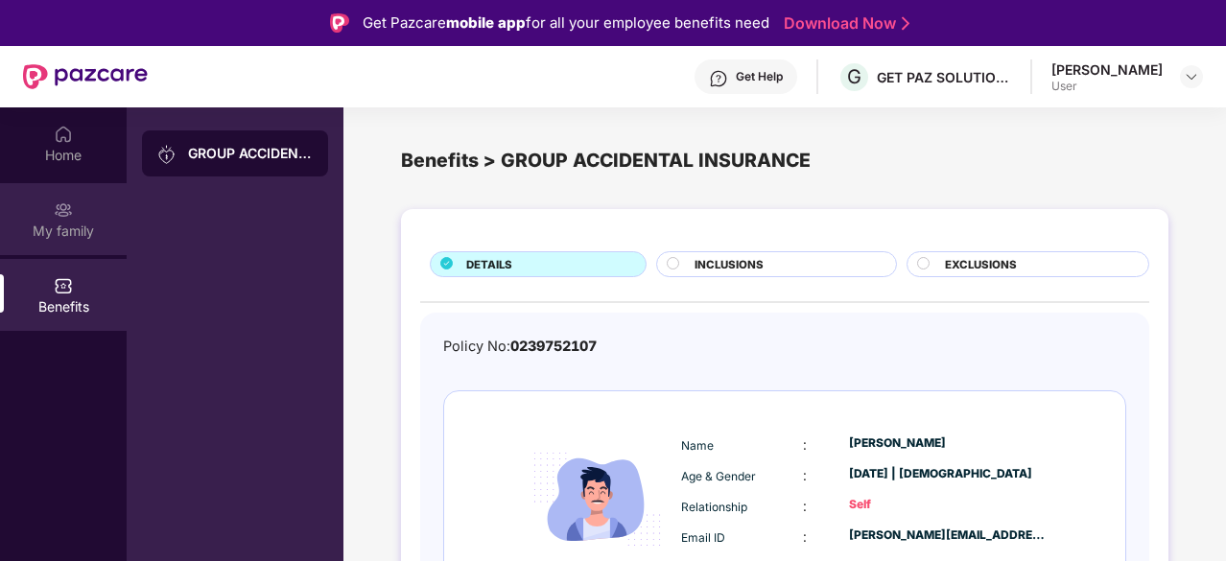
click at [60, 218] on img at bounding box center [63, 210] width 19 height 19
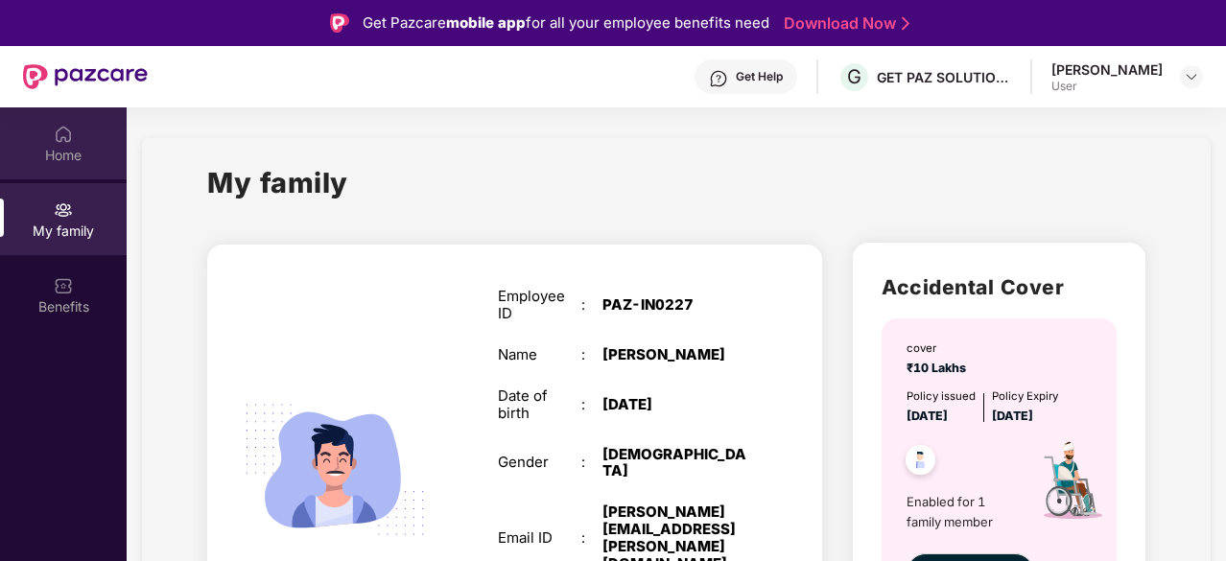
click at [59, 149] on div "Home" at bounding box center [63, 155] width 127 height 19
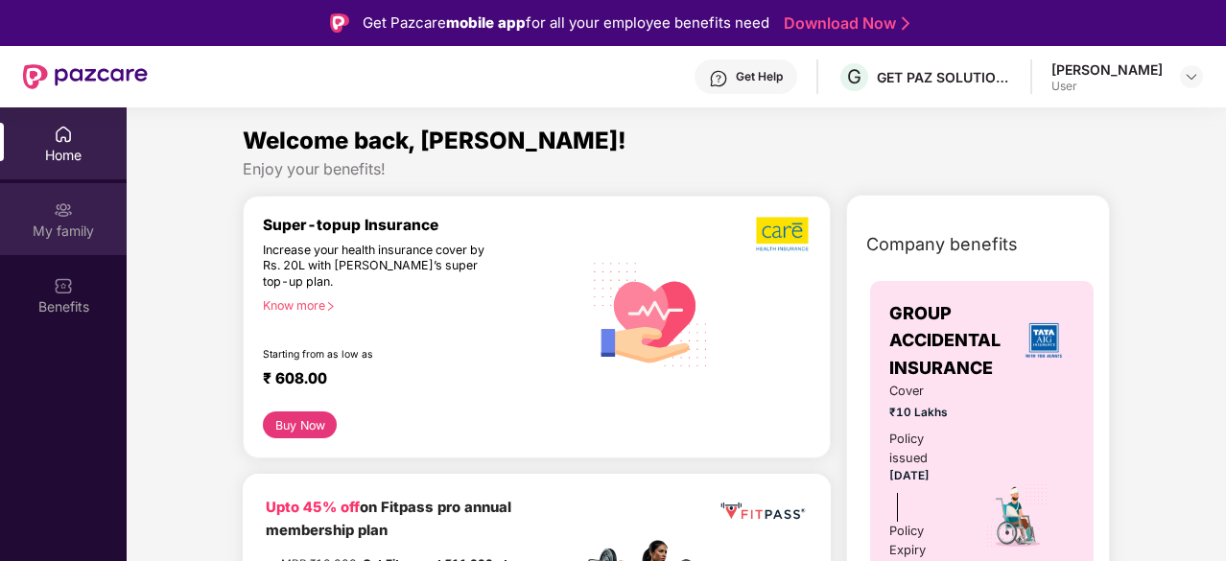
click at [73, 215] on div "My family" at bounding box center [63, 219] width 127 height 72
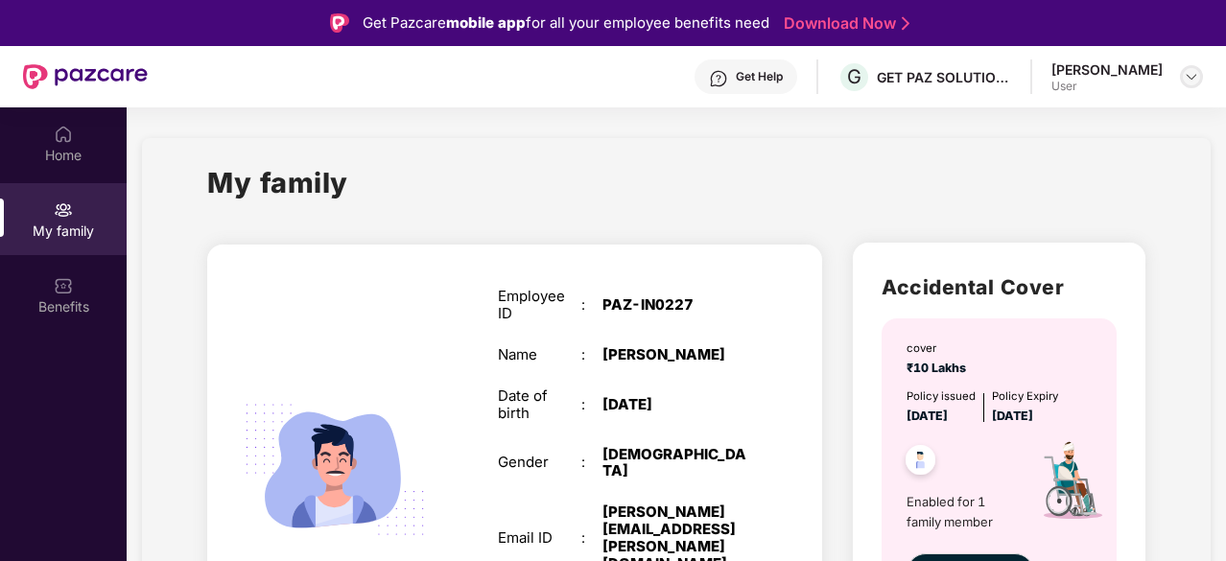
click at [1184, 72] on img at bounding box center [1191, 76] width 15 height 15
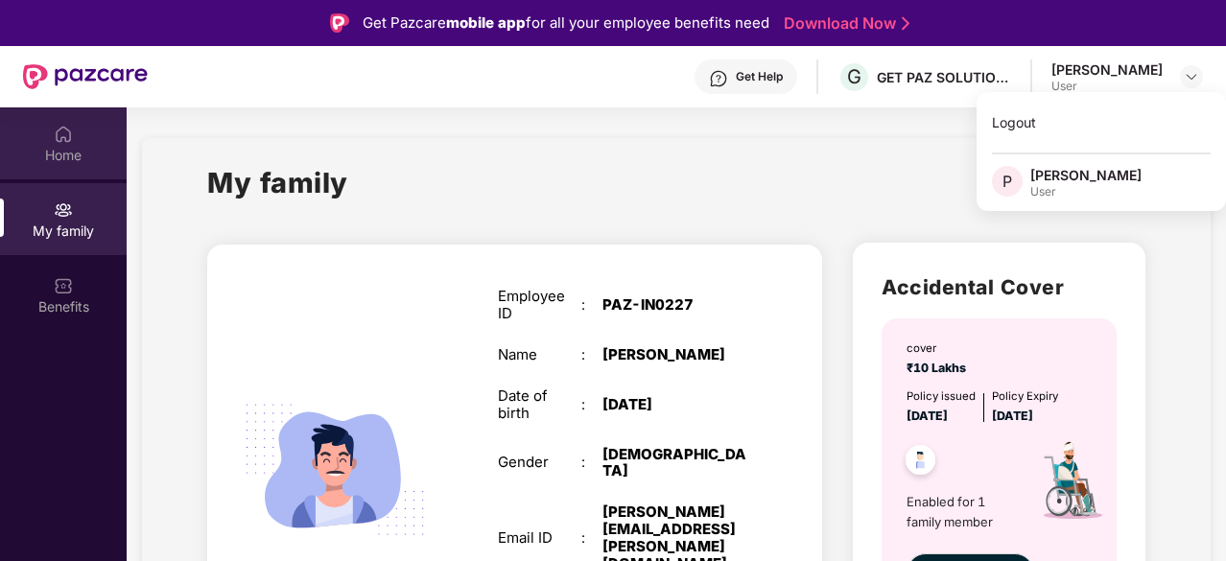
click at [75, 144] on div "Home" at bounding box center [63, 143] width 127 height 72
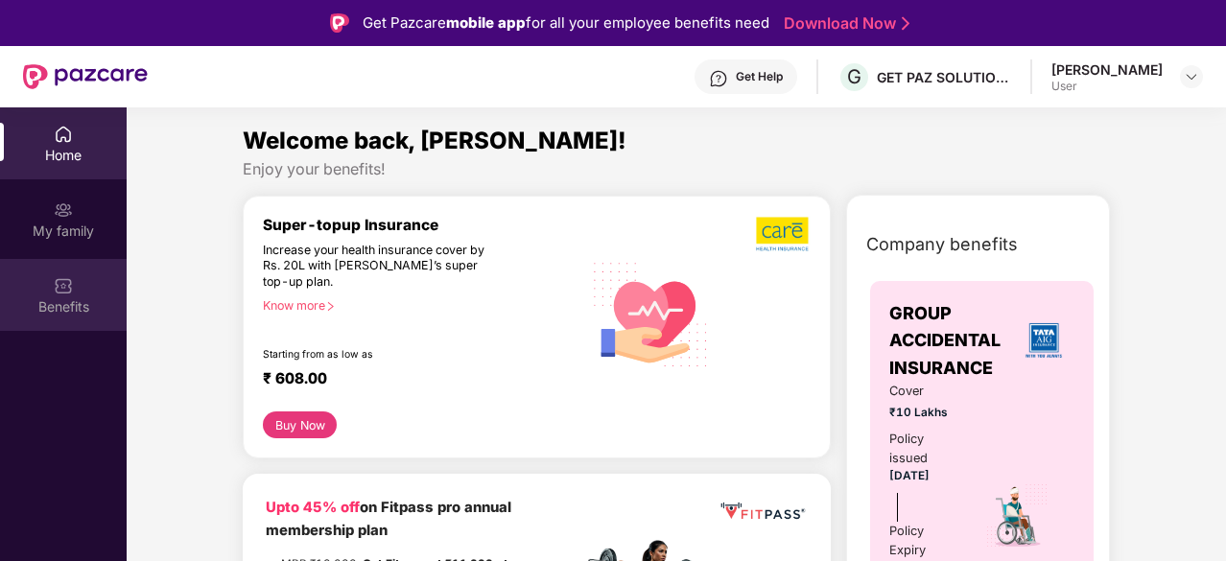
click at [59, 290] on img at bounding box center [63, 285] width 19 height 19
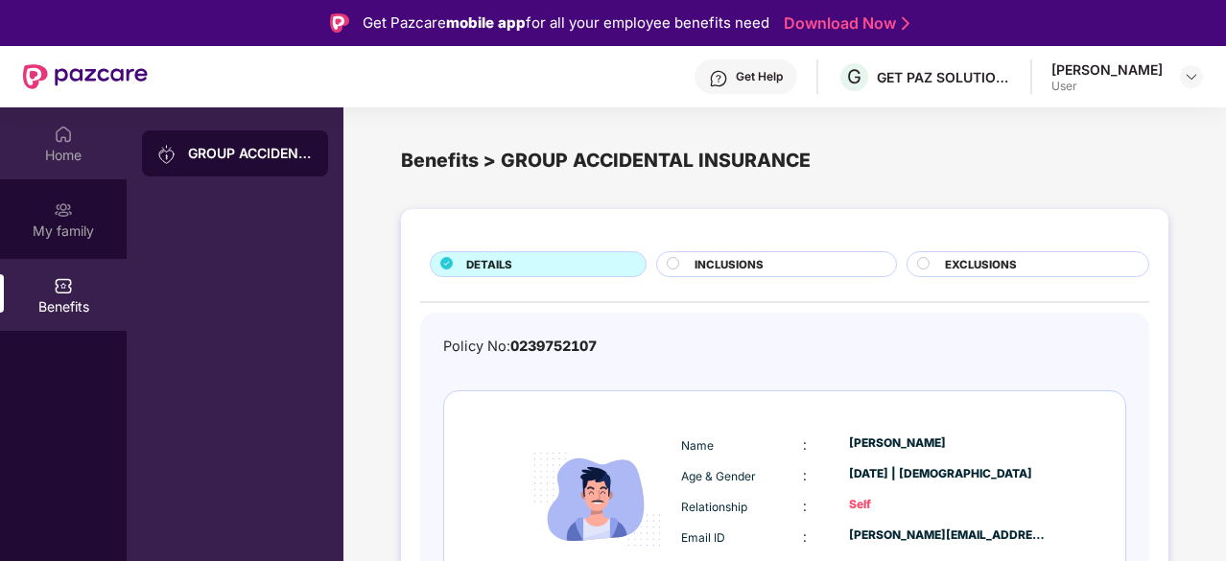
click at [61, 123] on div at bounding box center [63, 132] width 19 height 19
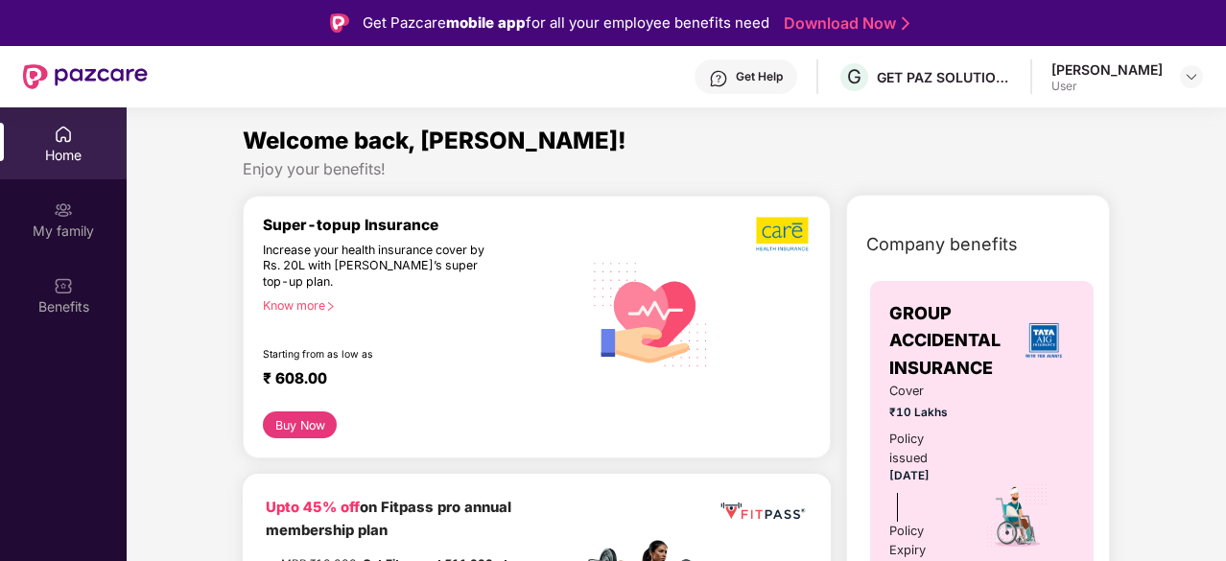
click at [79, 152] on div "Home" at bounding box center [63, 155] width 127 height 19
click at [1184, 78] on img at bounding box center [1191, 76] width 15 height 15
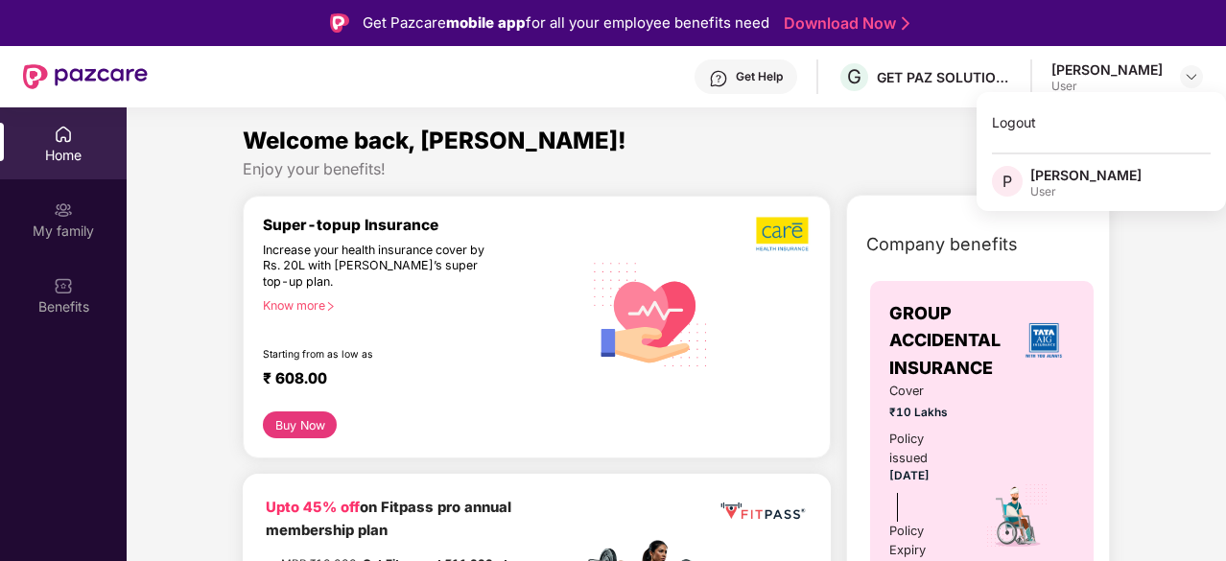
click at [927, 134] on div "Welcome back, Preetam!" at bounding box center [676, 141] width 867 height 36
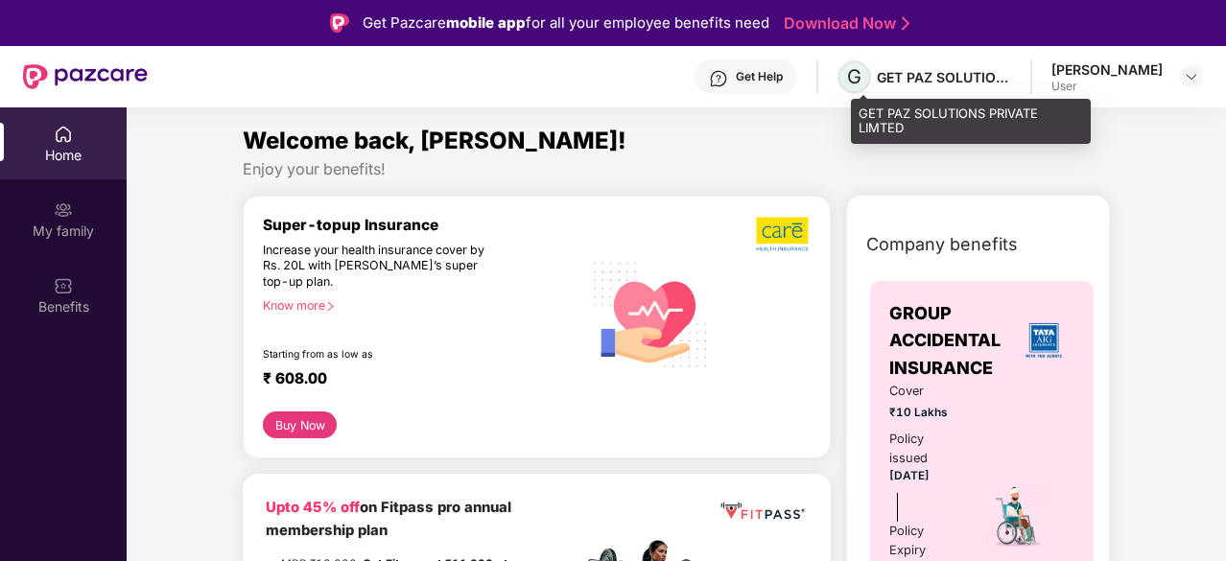
click at [862, 76] on span "G" at bounding box center [854, 76] width 14 height 23
click at [913, 78] on div "GET PAZ SOLUTIONS PRIVATE LIMTED" at bounding box center [944, 77] width 134 height 18
click at [871, 76] on span "G" at bounding box center [855, 77] width 34 height 34
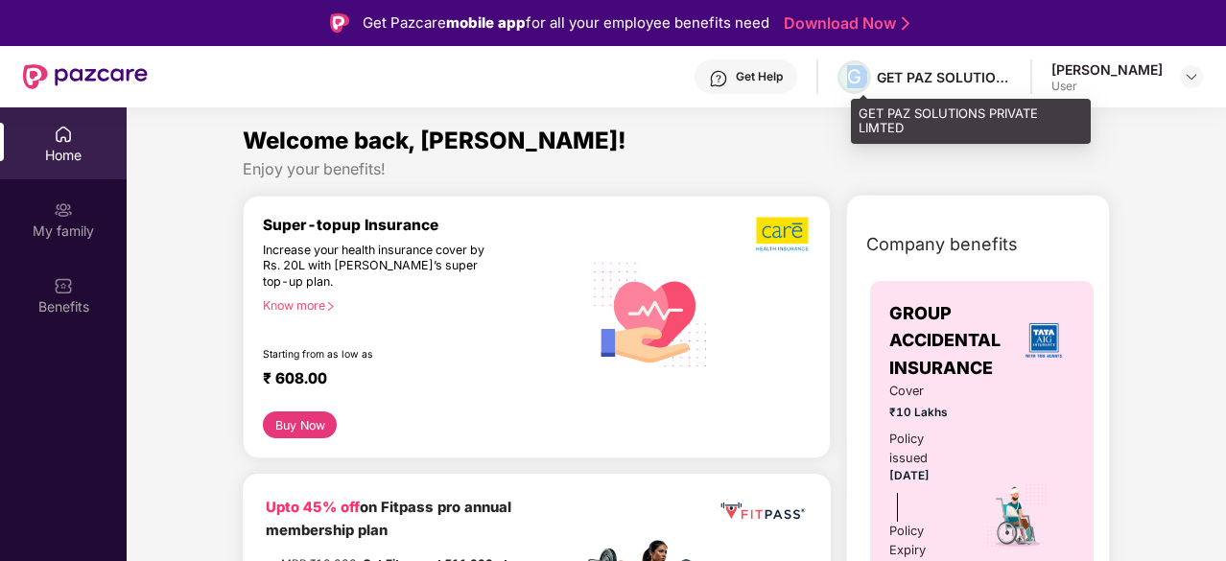
click at [871, 76] on span "G" at bounding box center [855, 77] width 34 height 34
drag, startPoint x: 877, startPoint y: 76, endPoint x: 816, endPoint y: 121, distance: 76.2
click at [816, 121] on section "Welcome back, Preetam! Enjoy your benefits! Super-topup Insurance Increase your…" at bounding box center [677, 387] width 1100 height 561
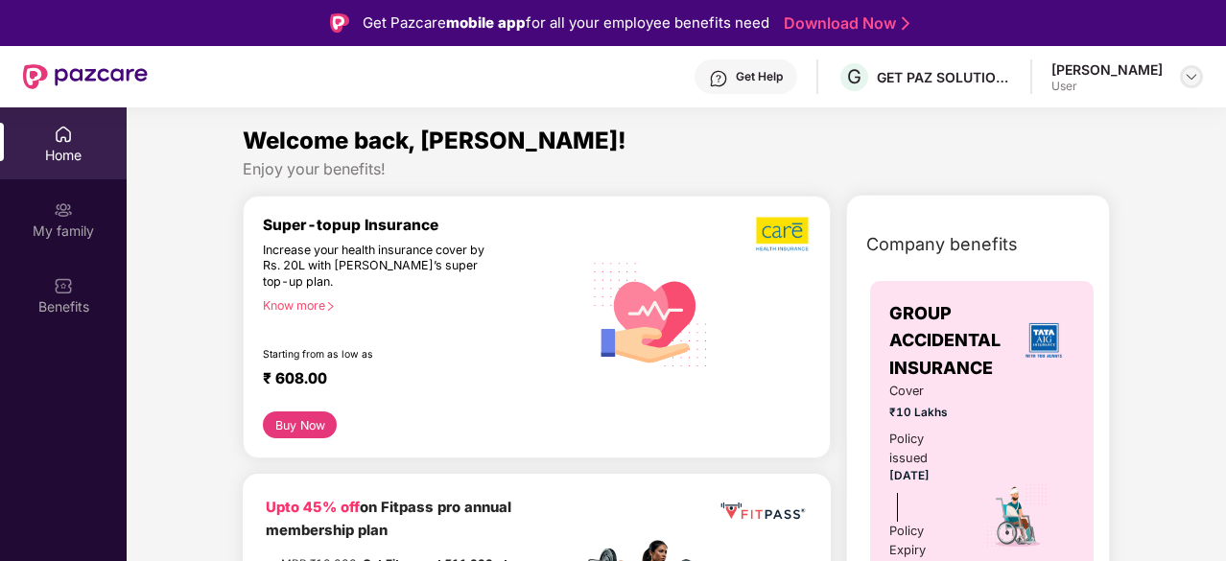
click at [1190, 68] on div at bounding box center [1191, 76] width 23 height 23
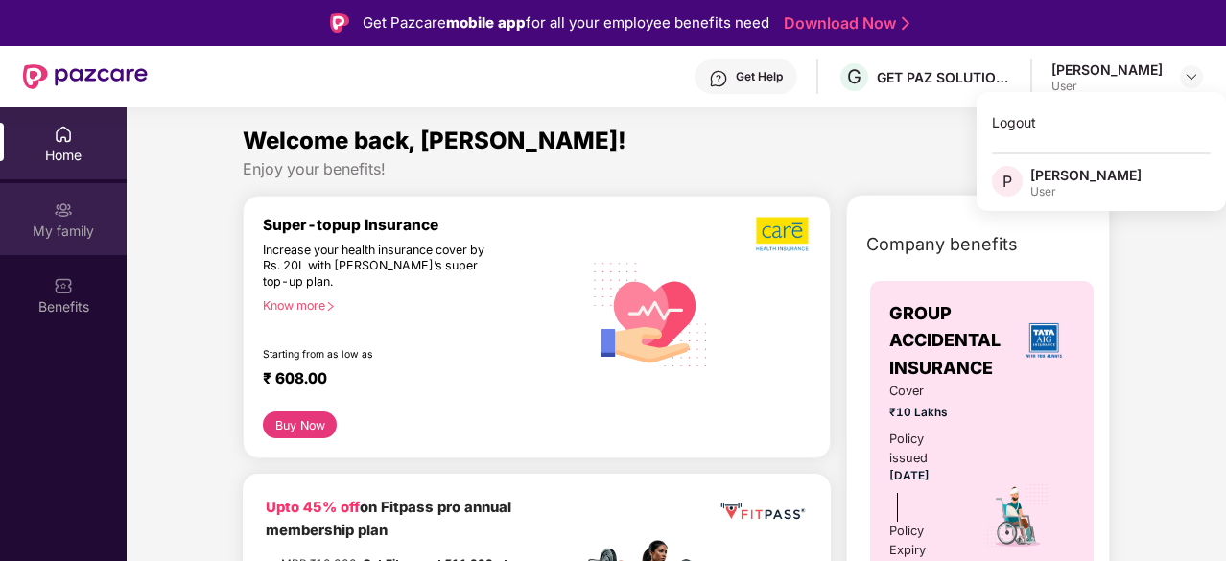
click at [67, 211] on img at bounding box center [63, 210] width 19 height 19
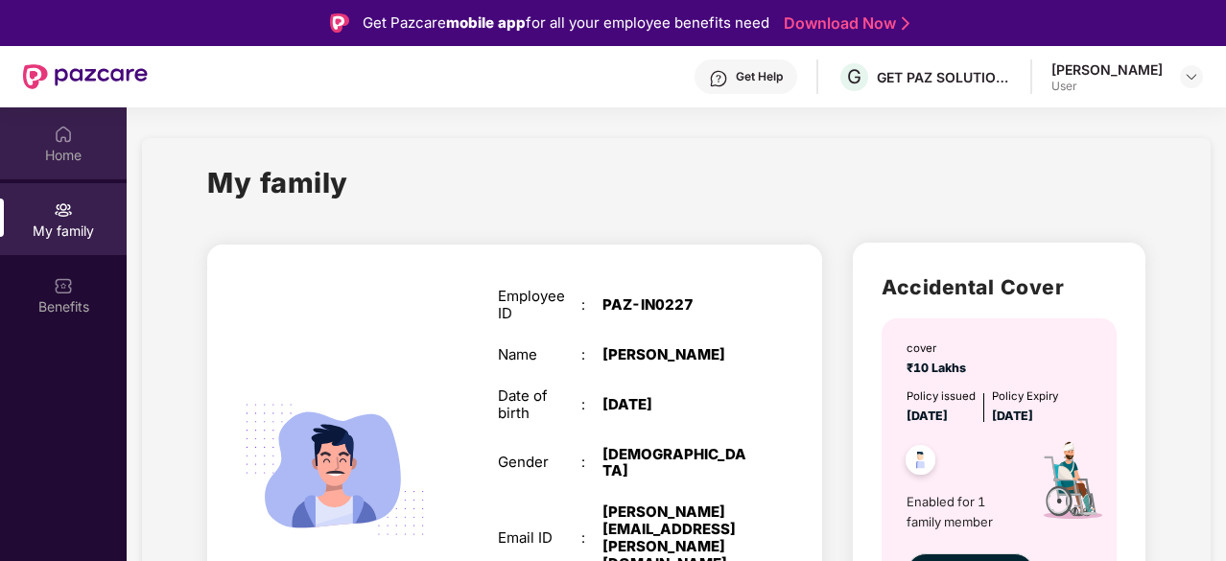
click at [58, 153] on div "Home" at bounding box center [63, 155] width 127 height 19
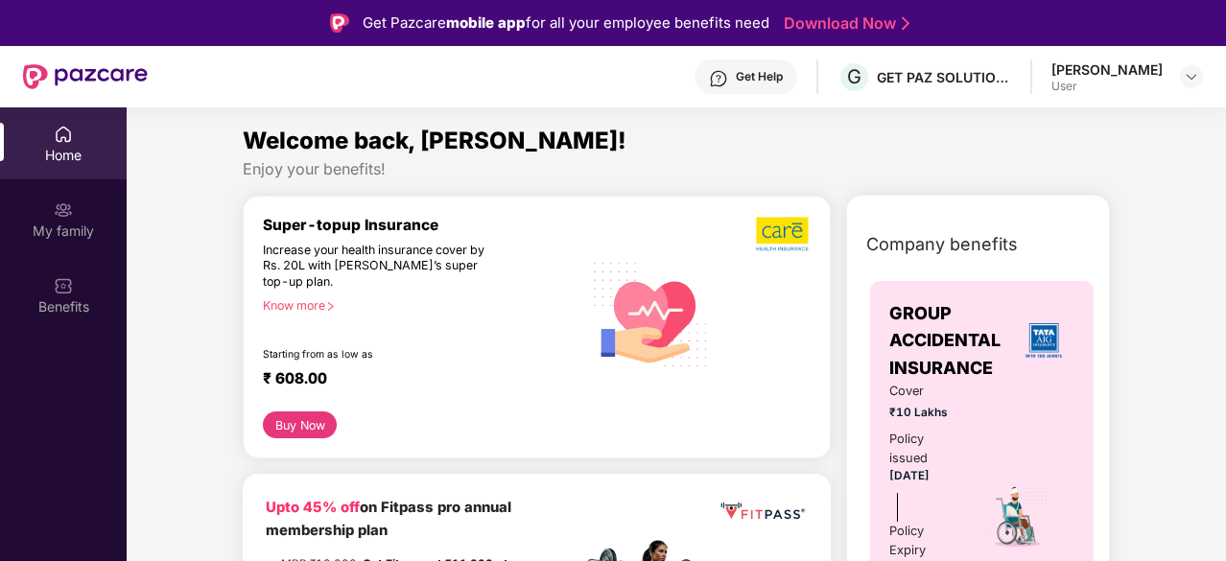
click at [765, 79] on div "Get Help" at bounding box center [759, 76] width 47 height 15
click at [555, 160] on div "Enjoy your benefits!" at bounding box center [676, 169] width 867 height 20
click at [71, 220] on div "My family" at bounding box center [63, 219] width 127 height 72
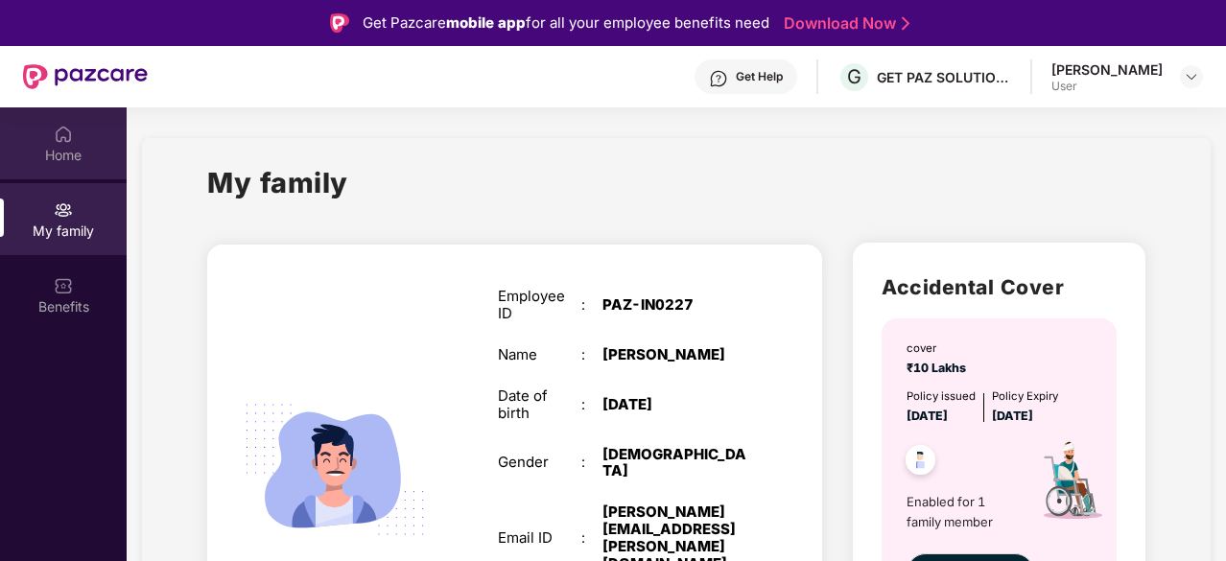
click at [50, 138] on div "Home" at bounding box center [63, 143] width 127 height 72
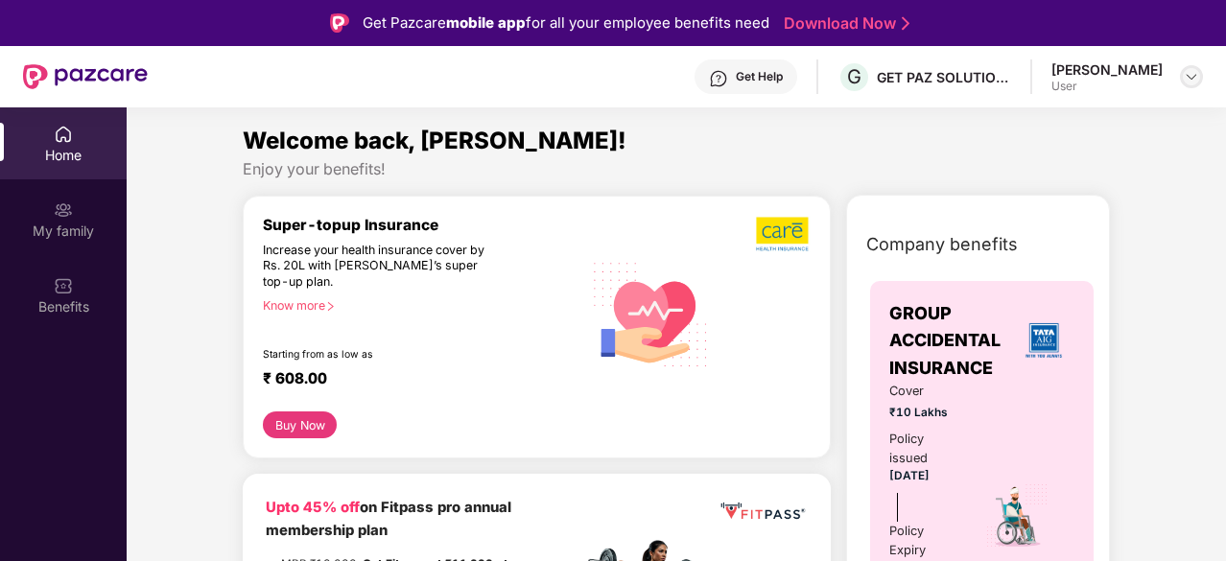
click at [1184, 76] on img at bounding box center [1191, 76] width 15 height 15
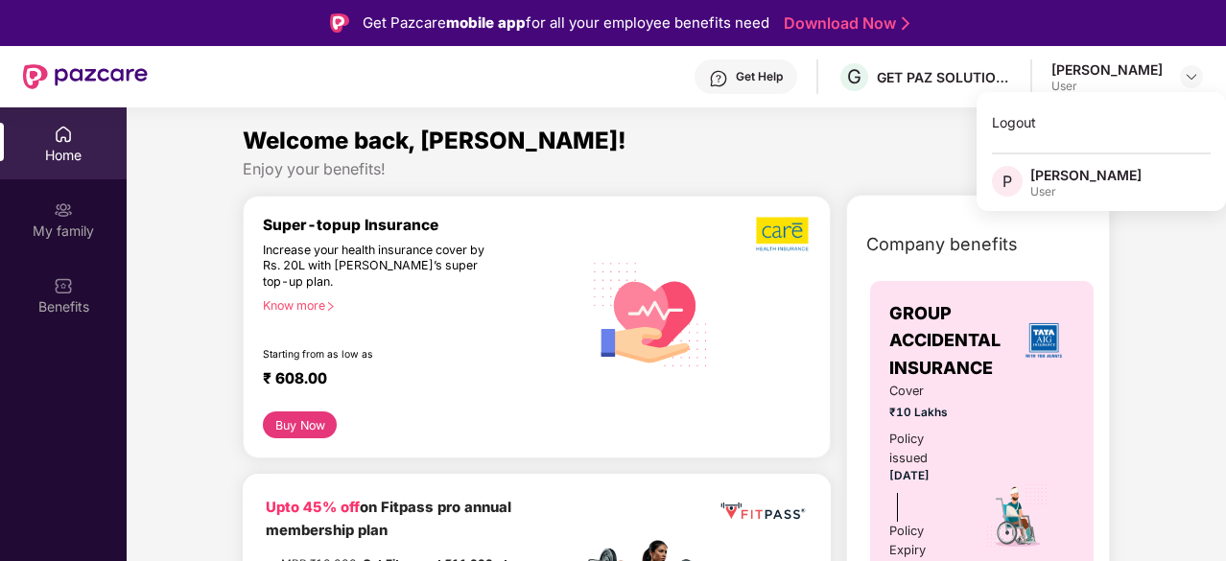
click at [689, 123] on div "Welcome back, Preetam!" at bounding box center [676, 141] width 867 height 36
